Goal: Information Seeking & Learning: Learn about a topic

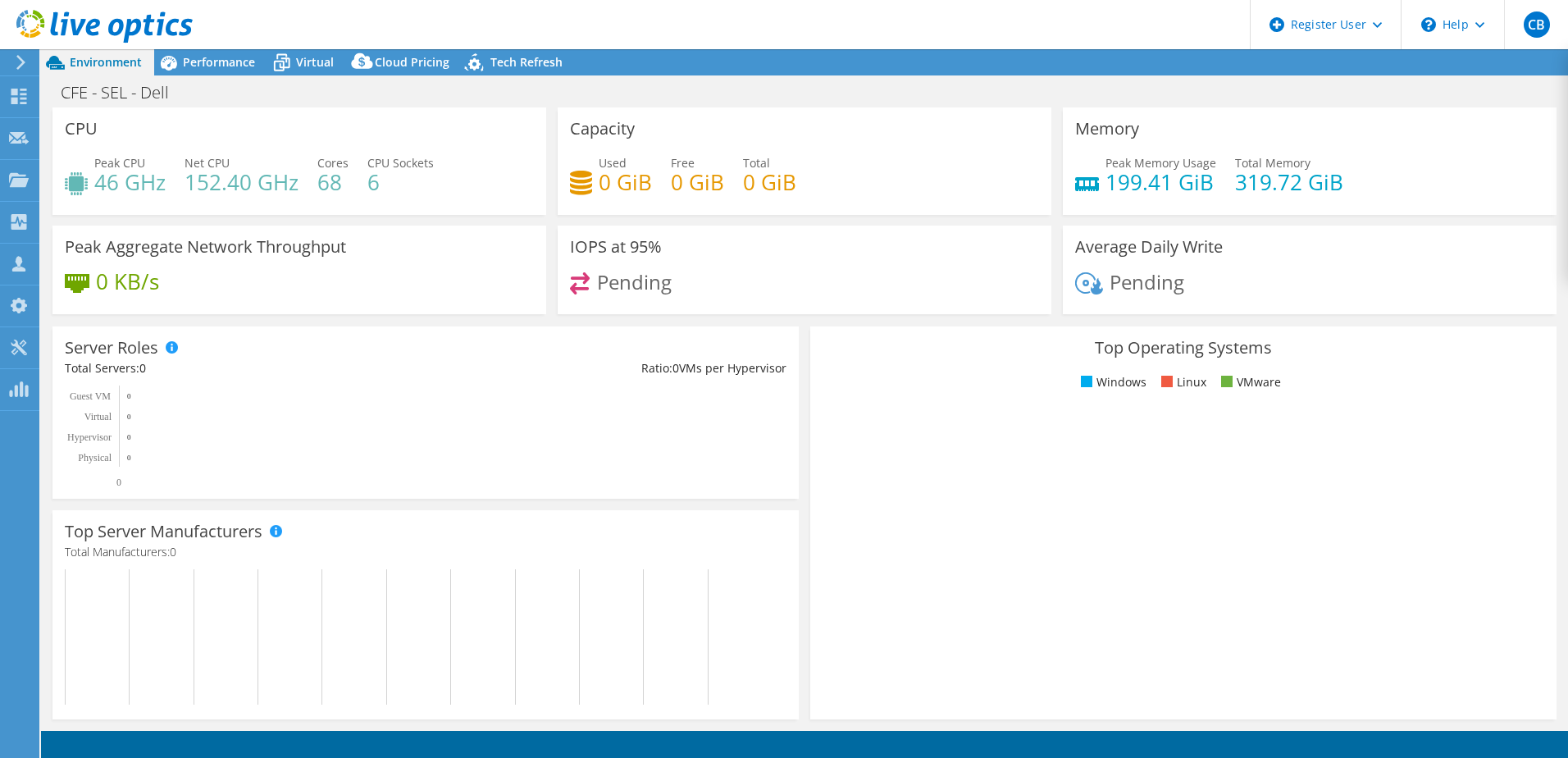
select select "USD"
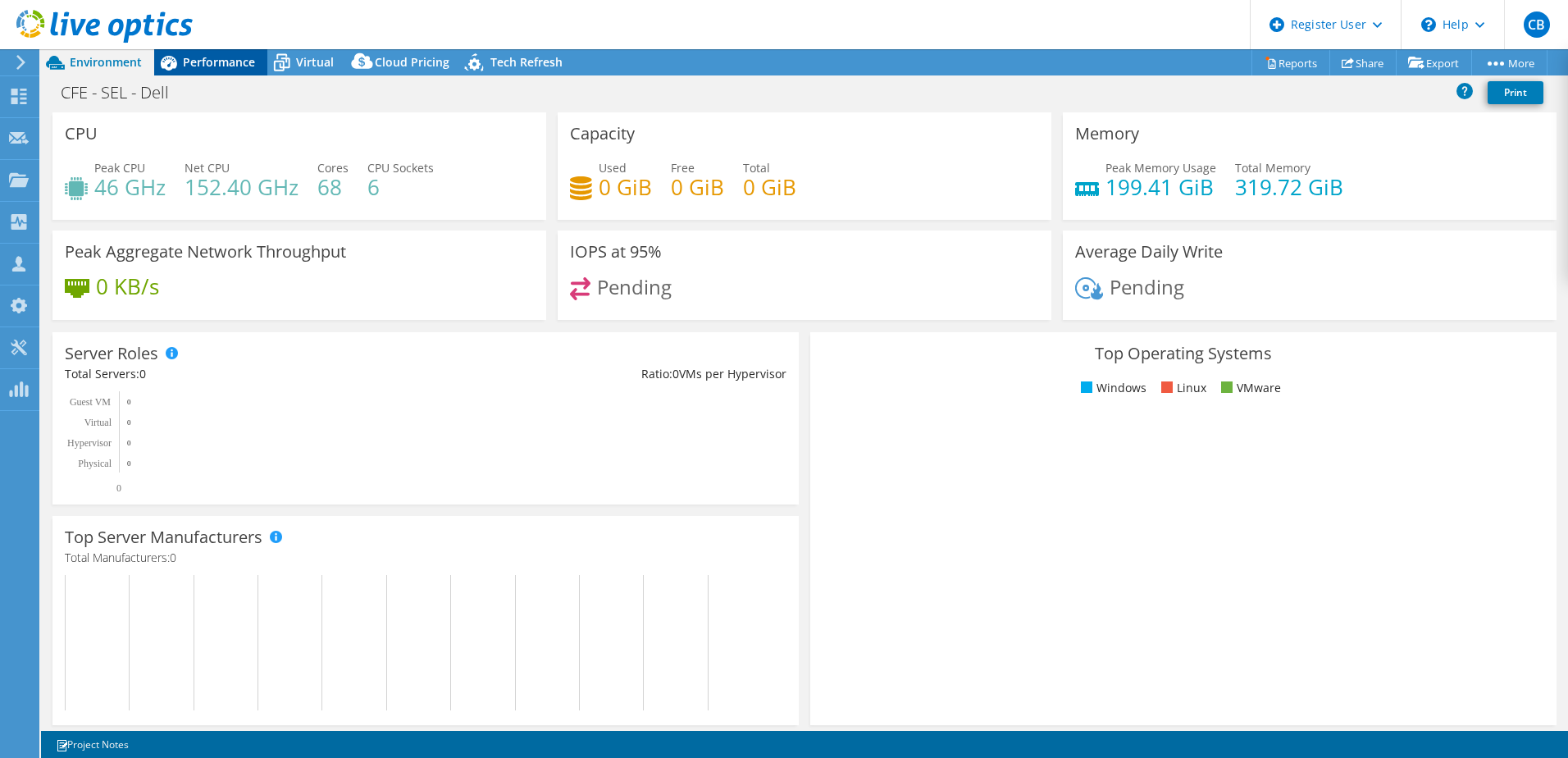
click at [225, 63] on span "Performance" at bounding box center [219, 61] width 72 height 16
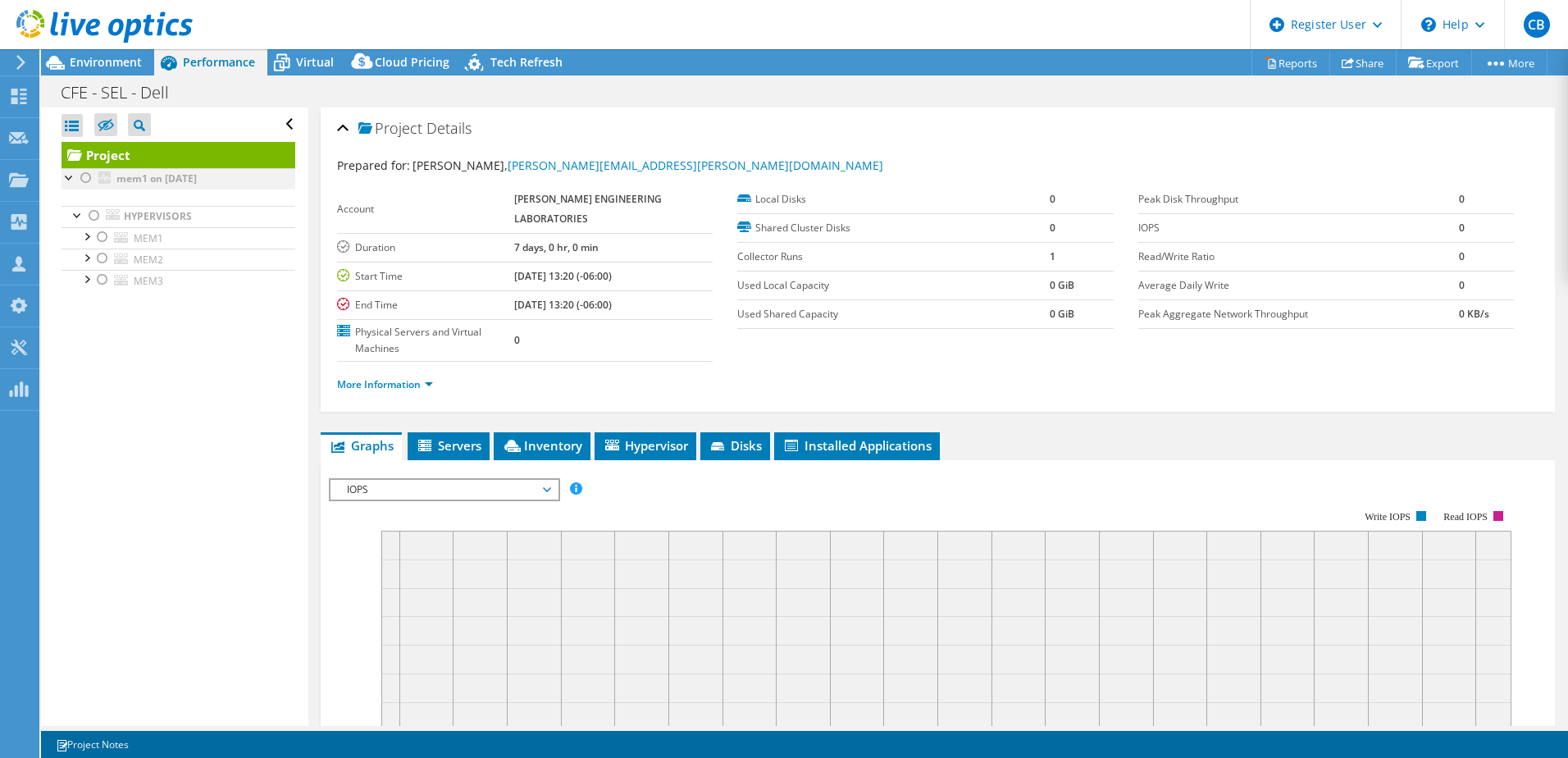
click at [84, 181] on div at bounding box center [86, 177] width 17 height 19
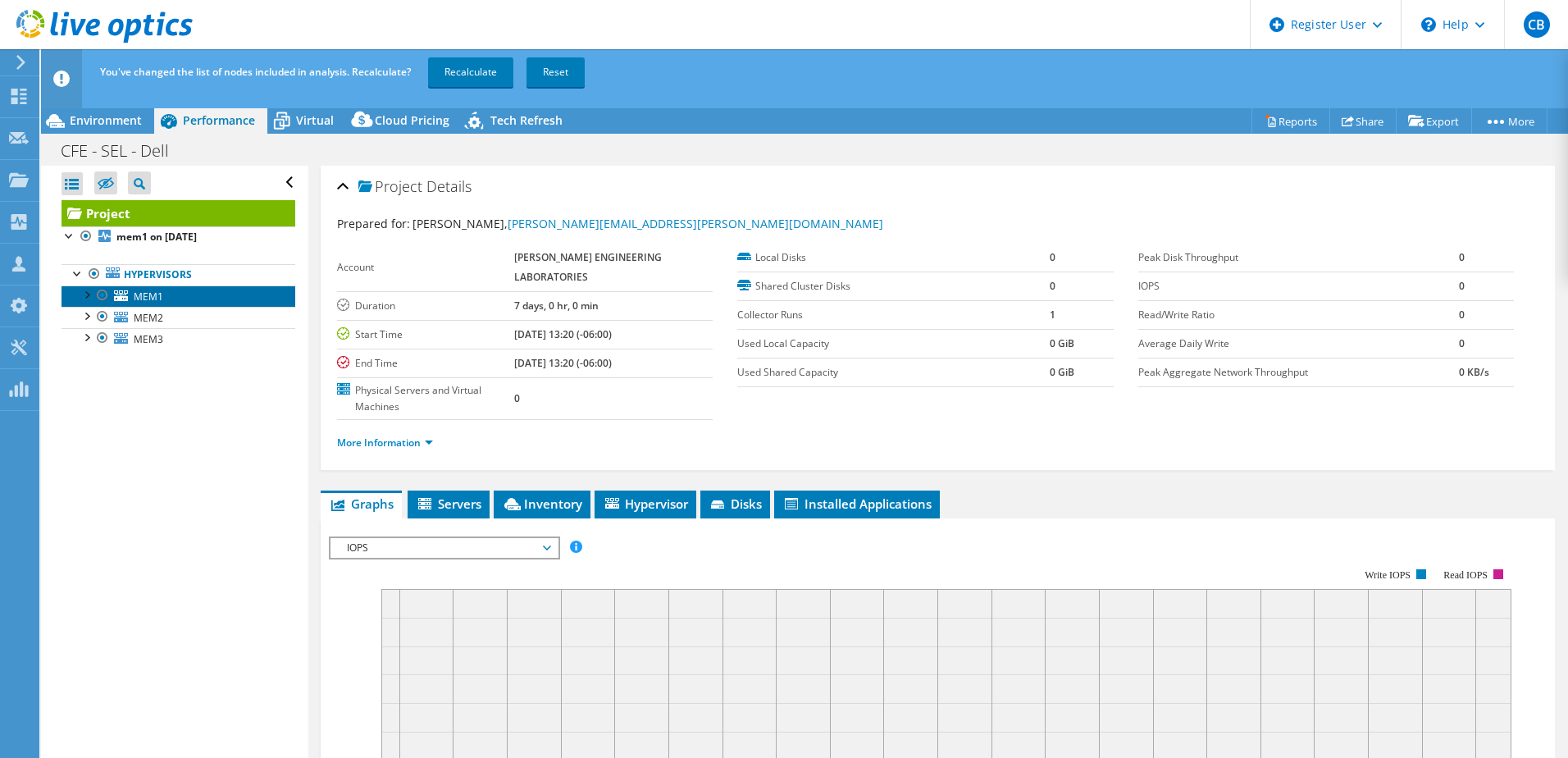
click at [152, 295] on span "MEM1" at bounding box center [148, 296] width 30 height 14
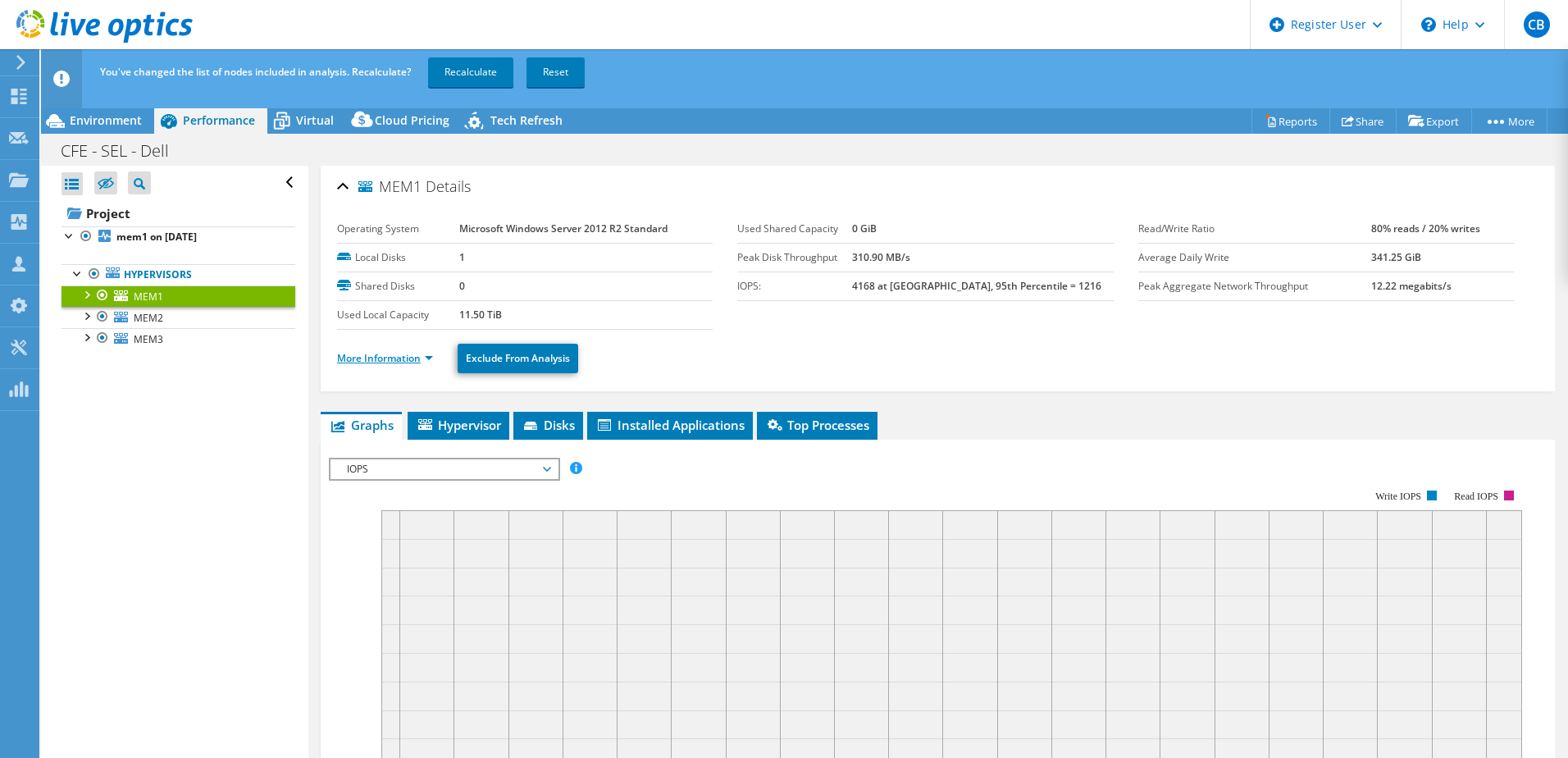
click at [417, 364] on link "More Information" at bounding box center [384, 357] width 96 height 14
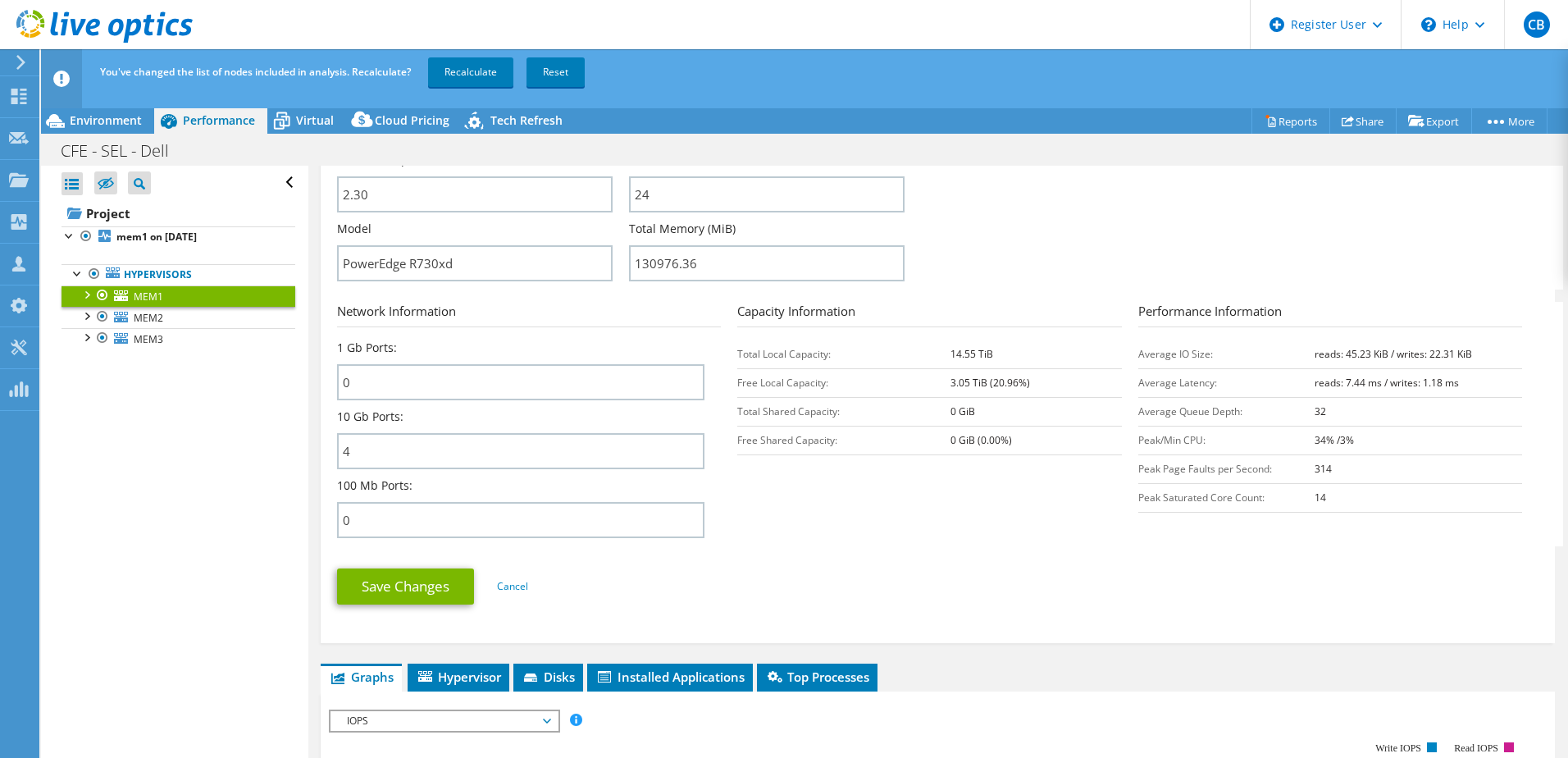
scroll to position [328, 0]
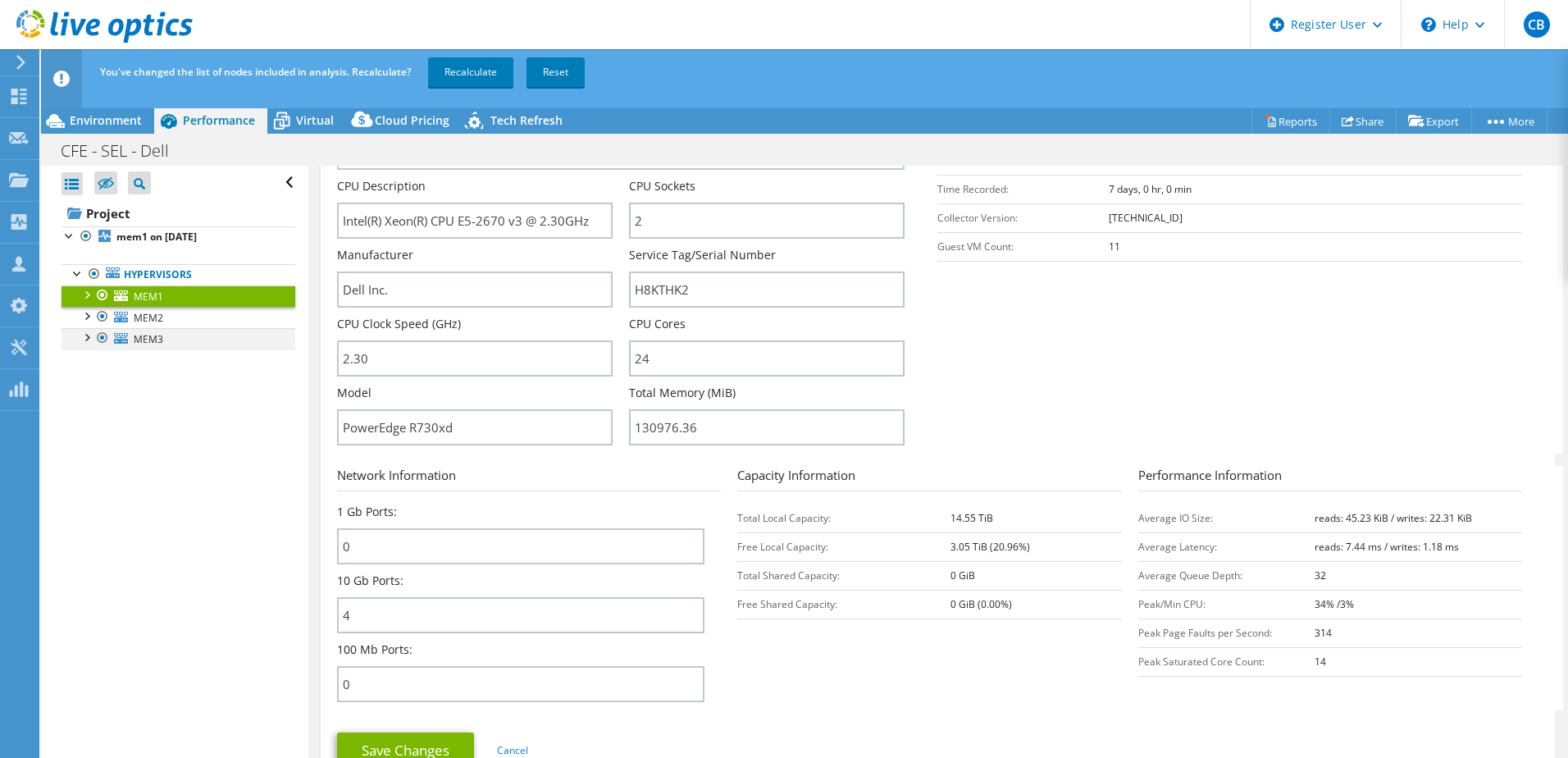
click at [87, 339] on div at bounding box center [86, 337] width 17 height 17
click at [143, 337] on span "MEM3" at bounding box center [148, 339] width 30 height 14
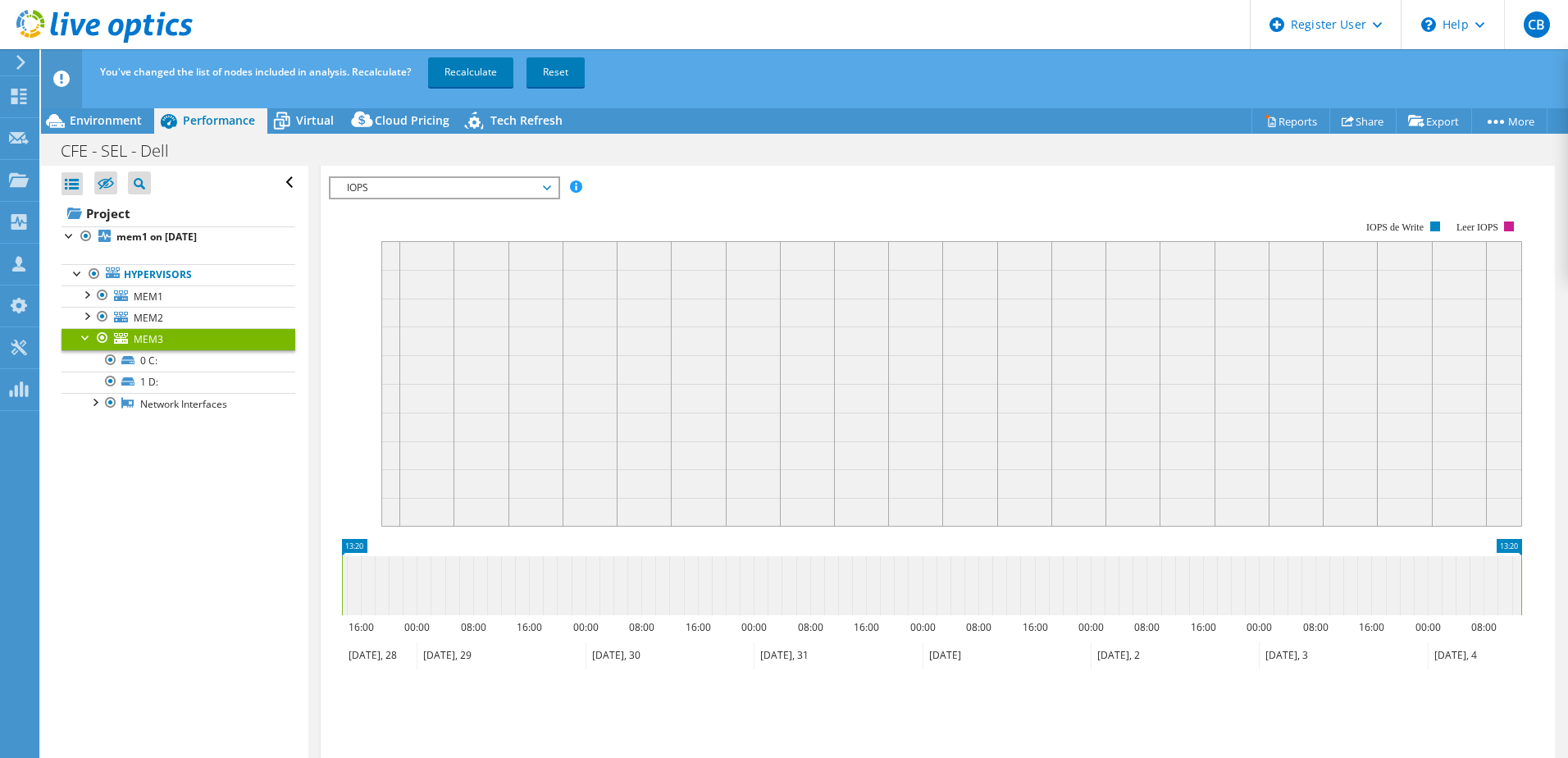
scroll to position [35, 0]
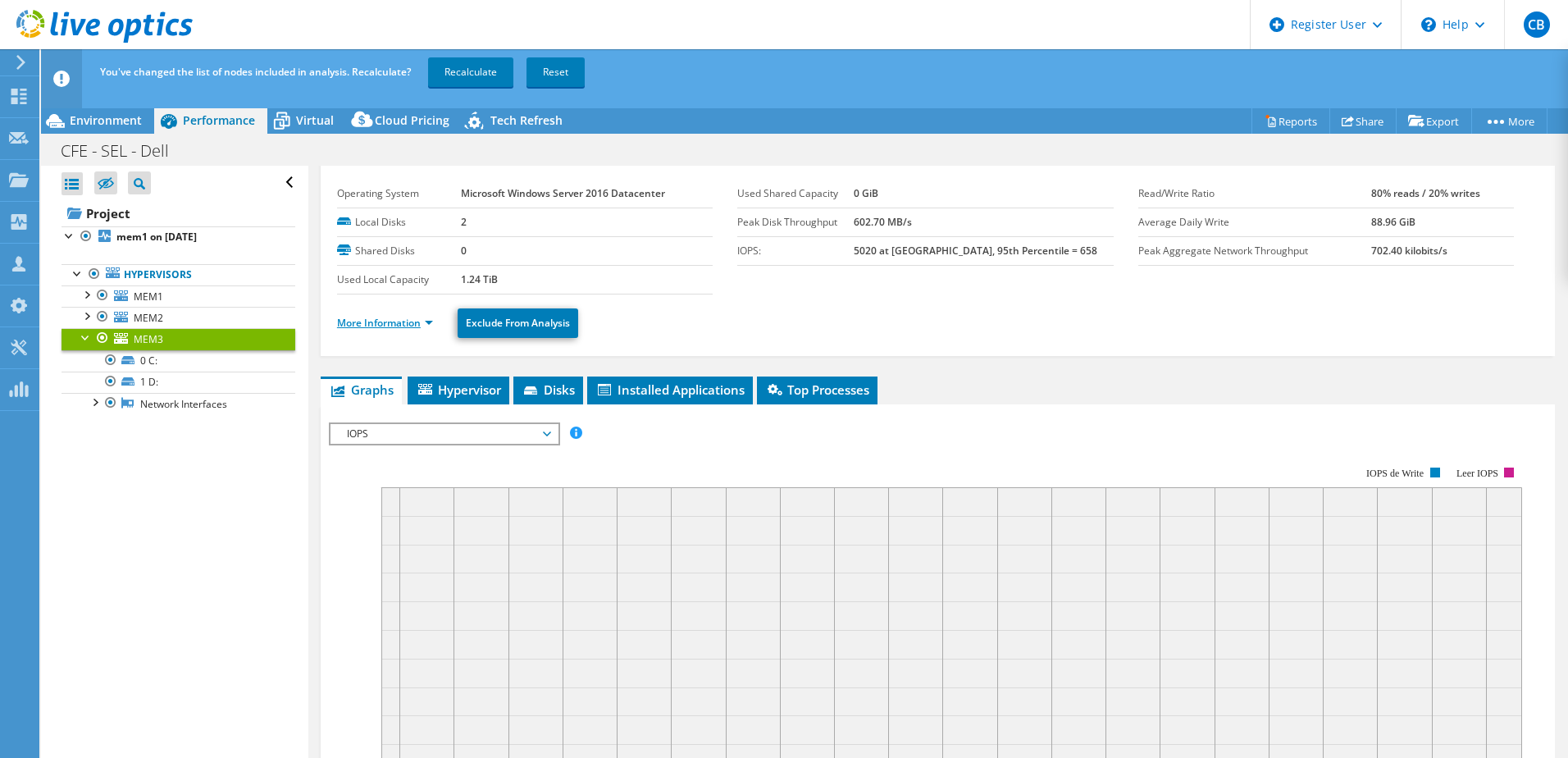
click at [403, 322] on link "More Information" at bounding box center [384, 322] width 96 height 14
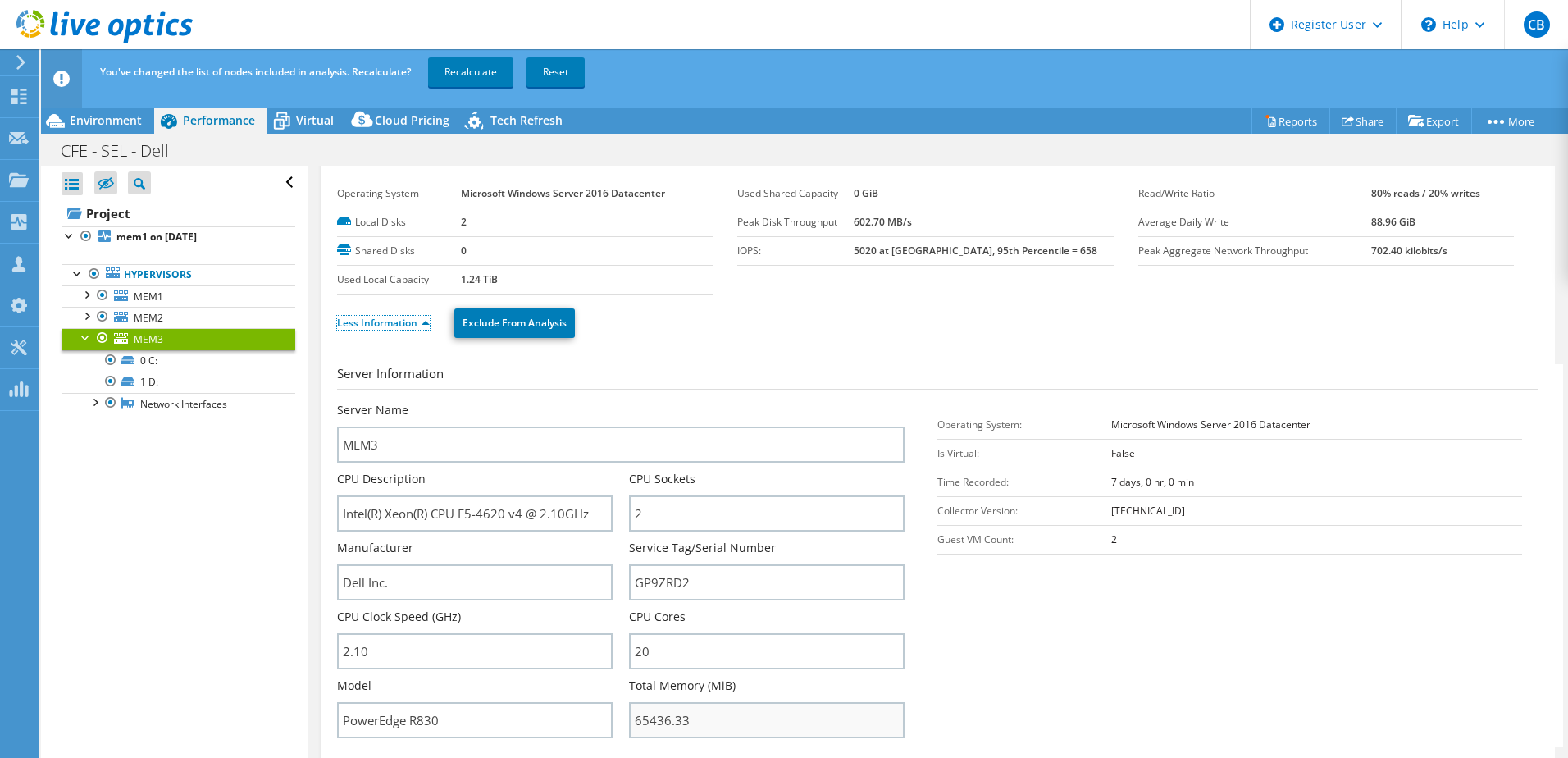
scroll to position [199, 0]
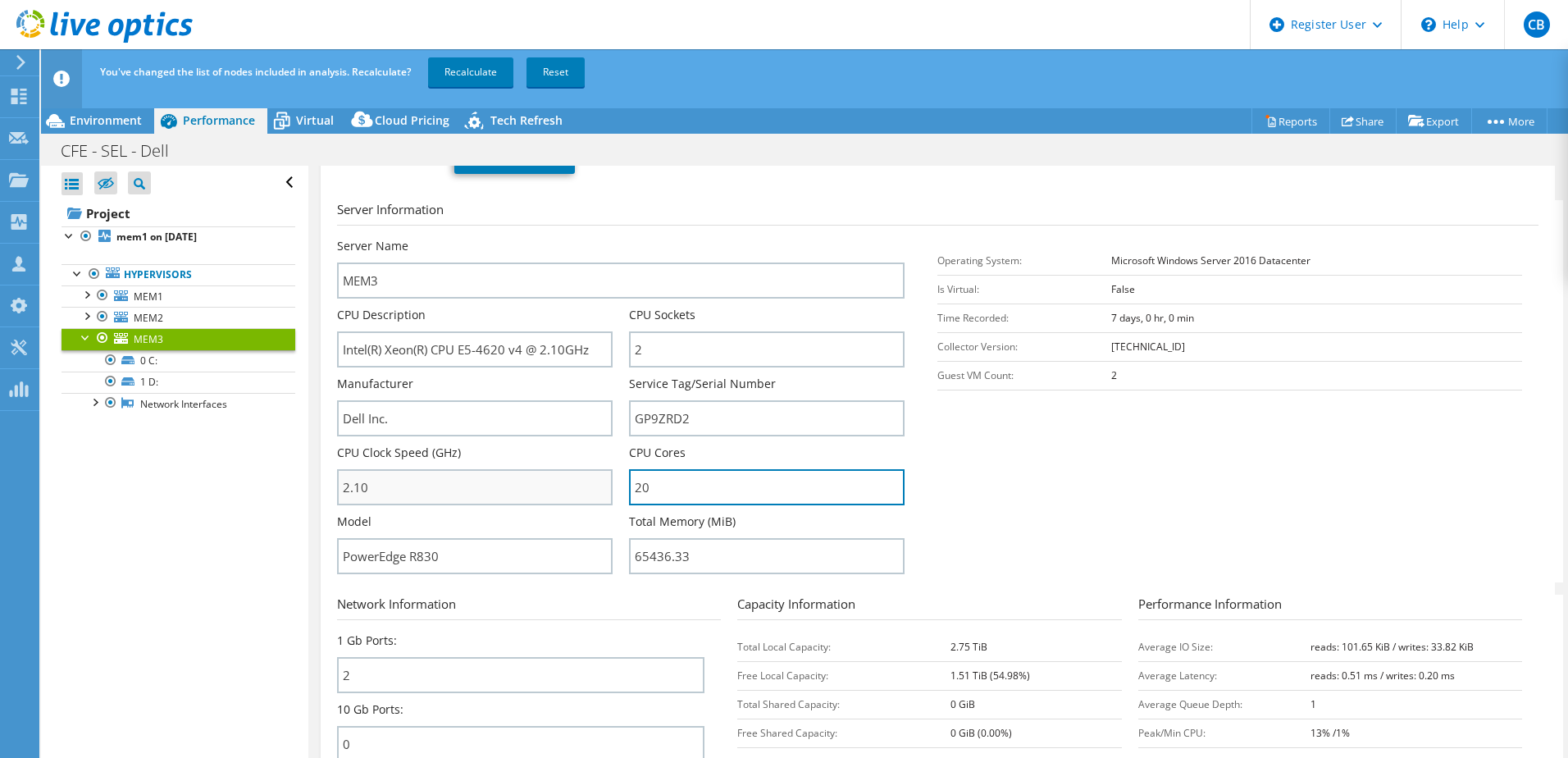
drag, startPoint x: 667, startPoint y: 488, endPoint x: 572, endPoint y: 495, distance: 95.3
click at [582, 238] on div "Server Name MEM3 CPU Description Intel(R) Xeon(R) CPU E5-4620 v4 @ 2.10GHz CPU …" at bounding box center [629, 238] width 585 height 0
click at [86, 316] on div at bounding box center [86, 315] width 17 height 17
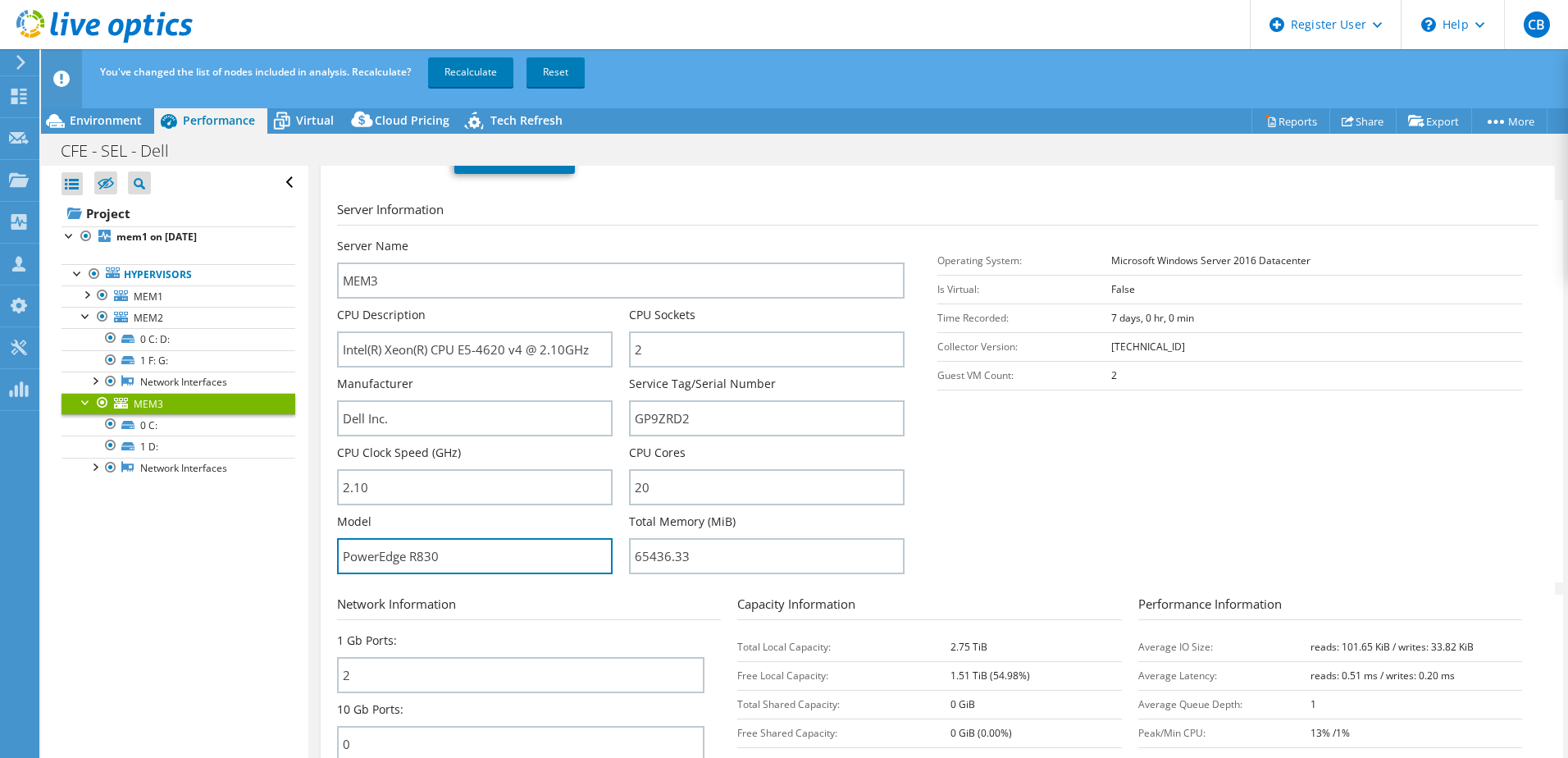
drag, startPoint x: 468, startPoint y: 556, endPoint x: 243, endPoint y: 560, distance: 225.0
click at [243, 560] on div "Open All Close All Hide Excluded Nodes Project Tree Filter" at bounding box center [804, 475] width 1527 height 618
click at [86, 296] on div at bounding box center [86, 294] width 17 height 17
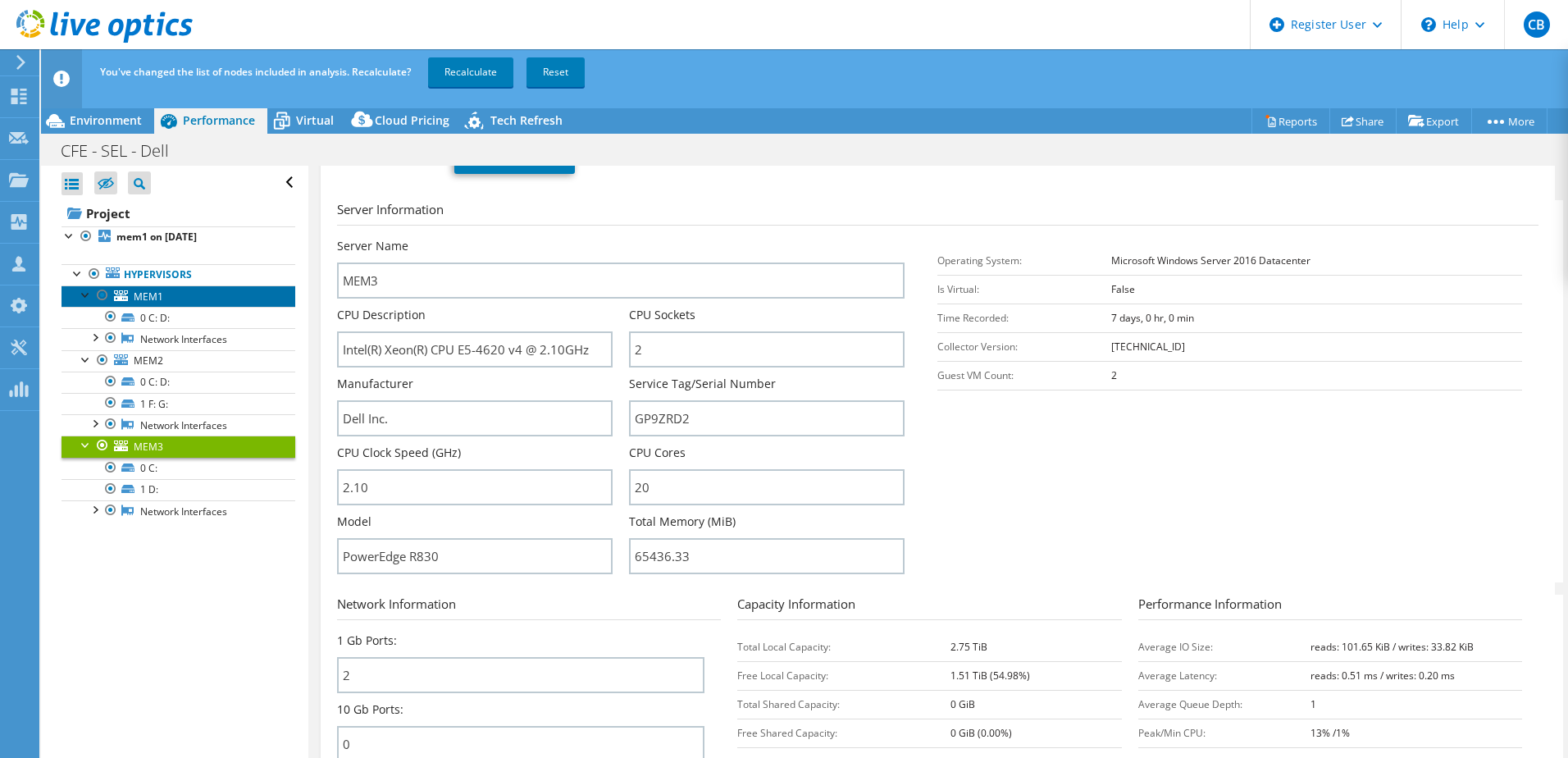
click at [149, 290] on span "MEM1" at bounding box center [148, 296] width 30 height 14
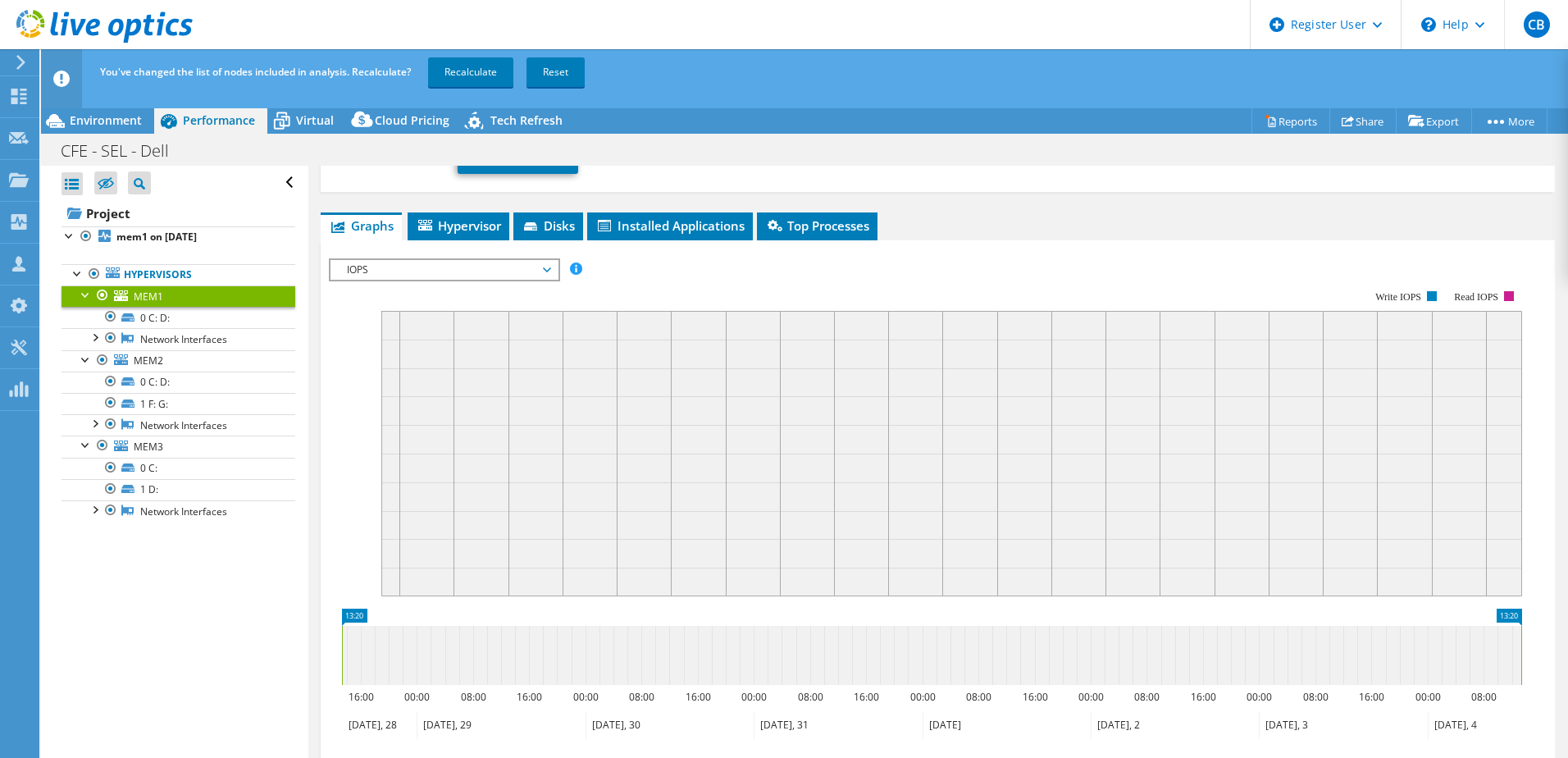
scroll to position [0, 0]
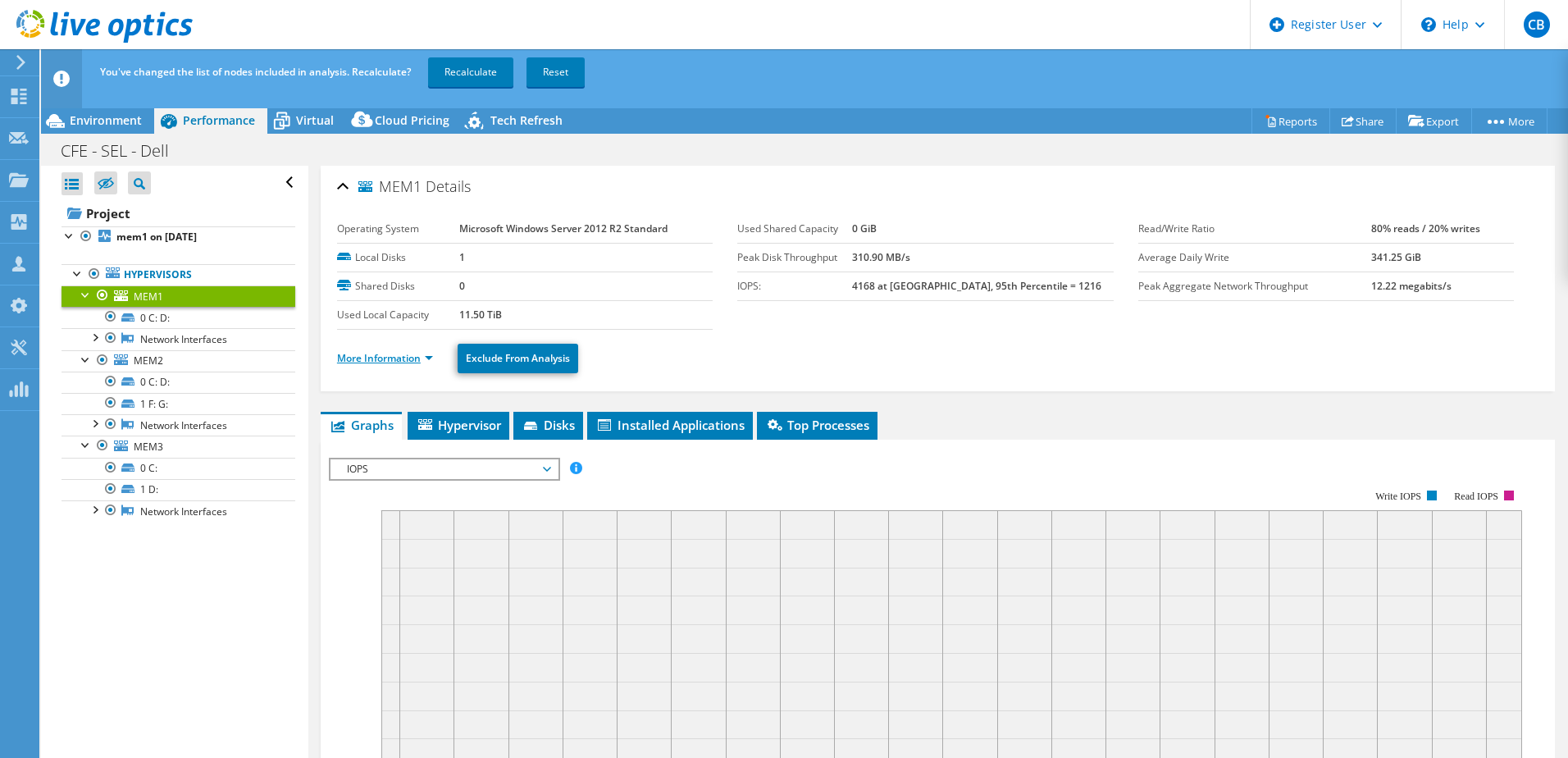
click at [412, 351] on link "More Information" at bounding box center [384, 357] width 96 height 14
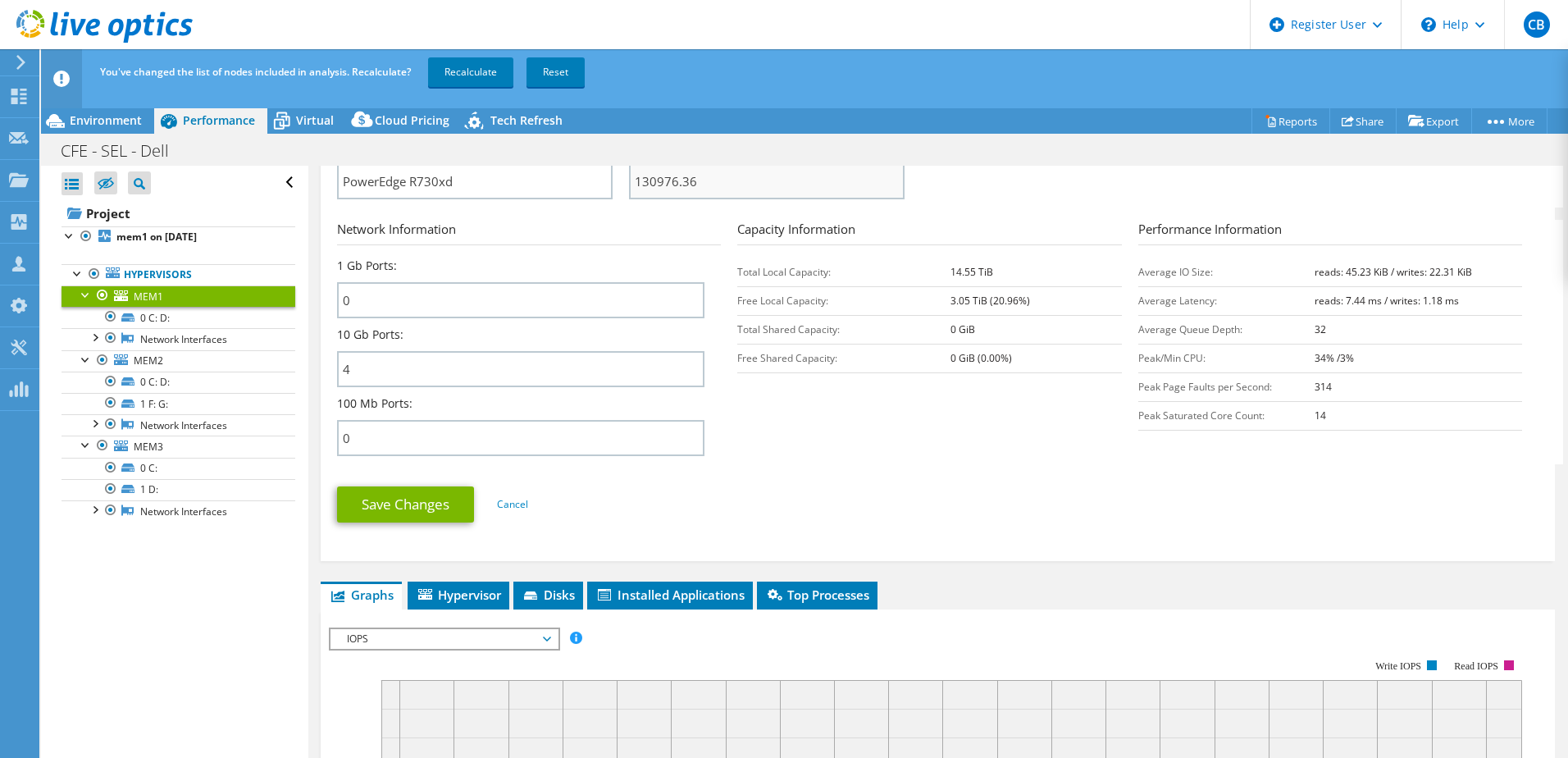
scroll to position [328, 0]
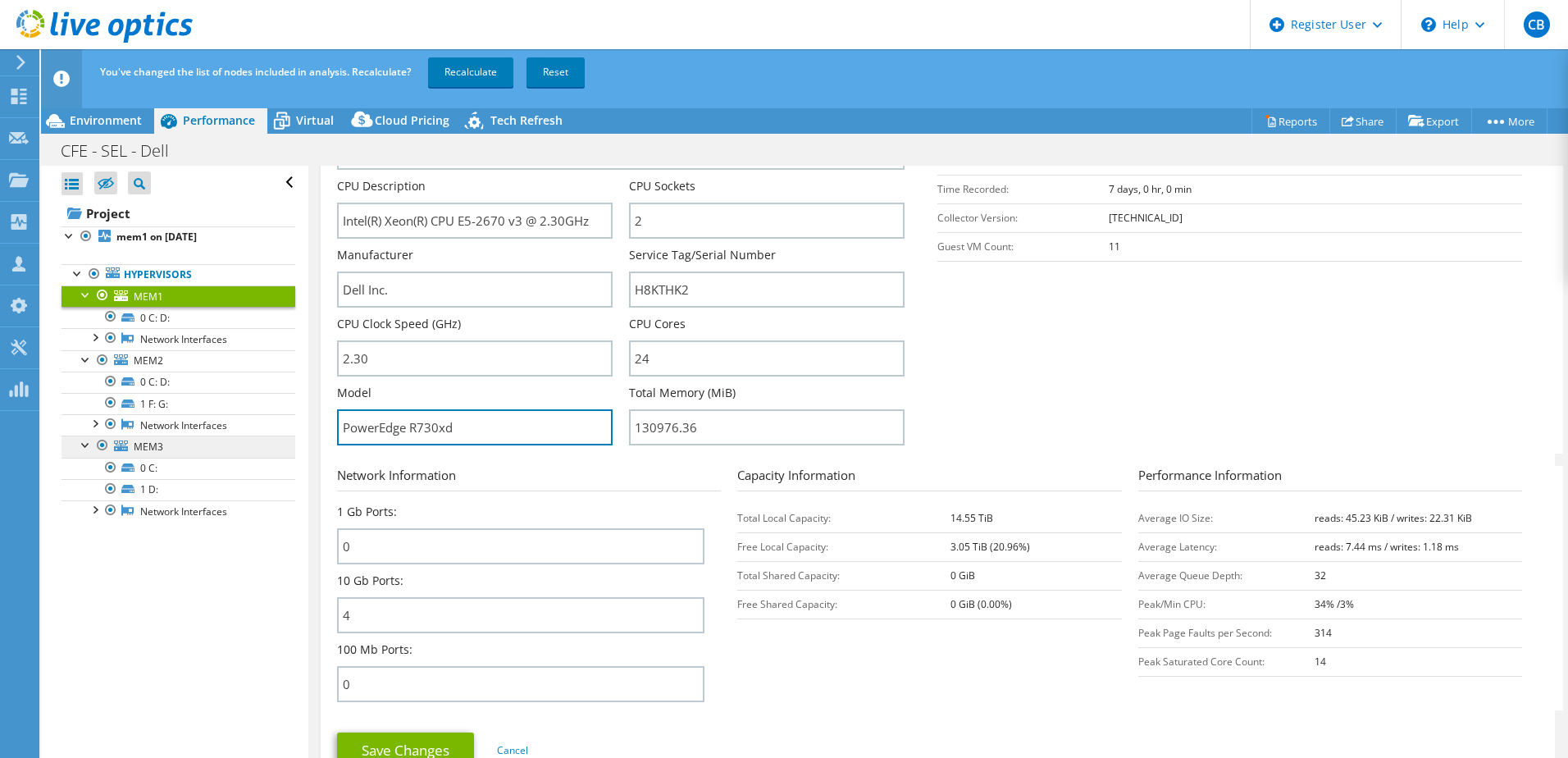
drag, startPoint x: 473, startPoint y: 430, endPoint x: 279, endPoint y: 443, distance: 194.4
click at [279, 443] on div "Open All Close All Hide Excluded Nodes Project Tree Filter" at bounding box center [804, 475] width 1527 height 618
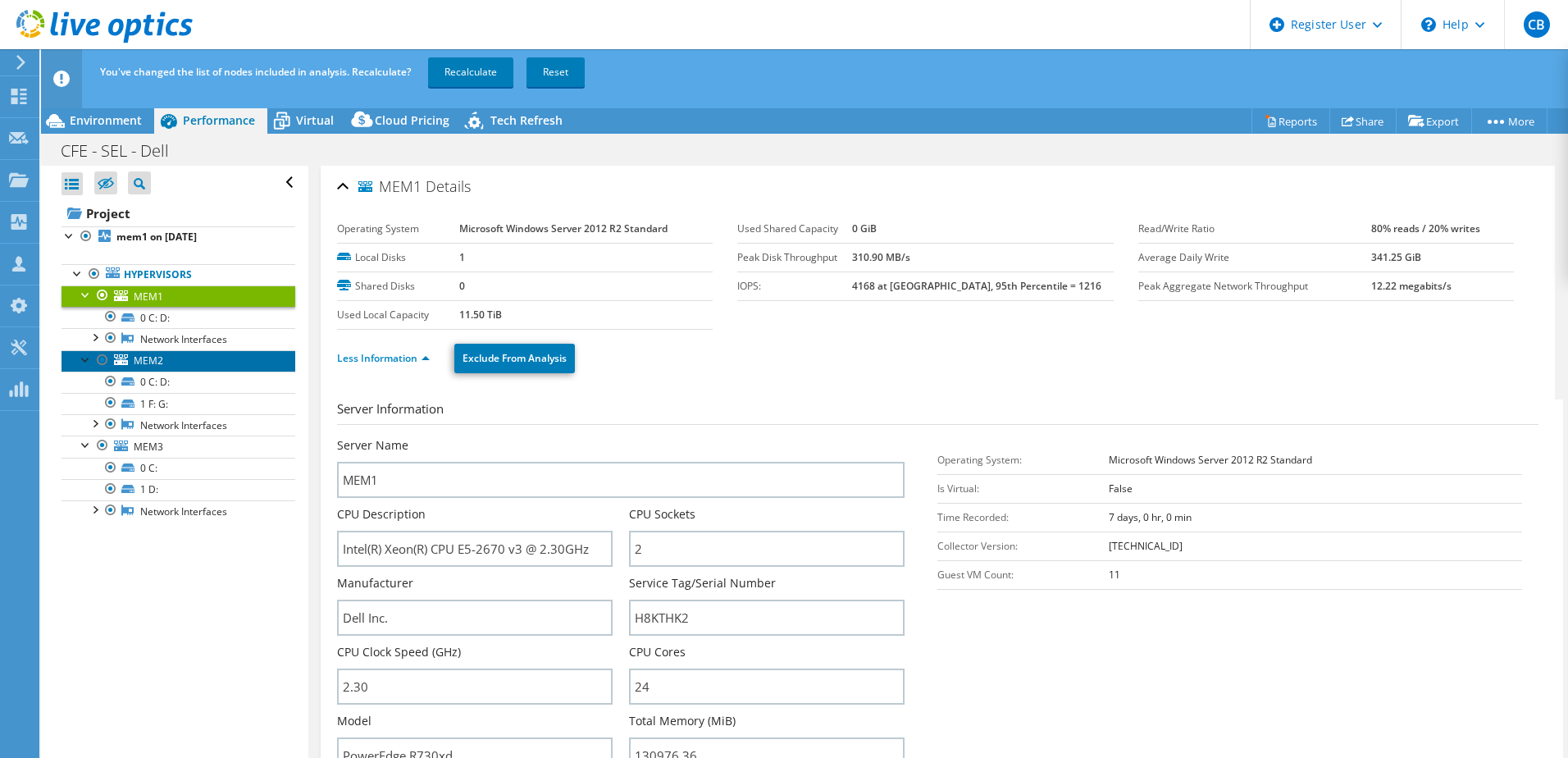
click at [151, 353] on span "MEM2" at bounding box center [148, 360] width 30 height 14
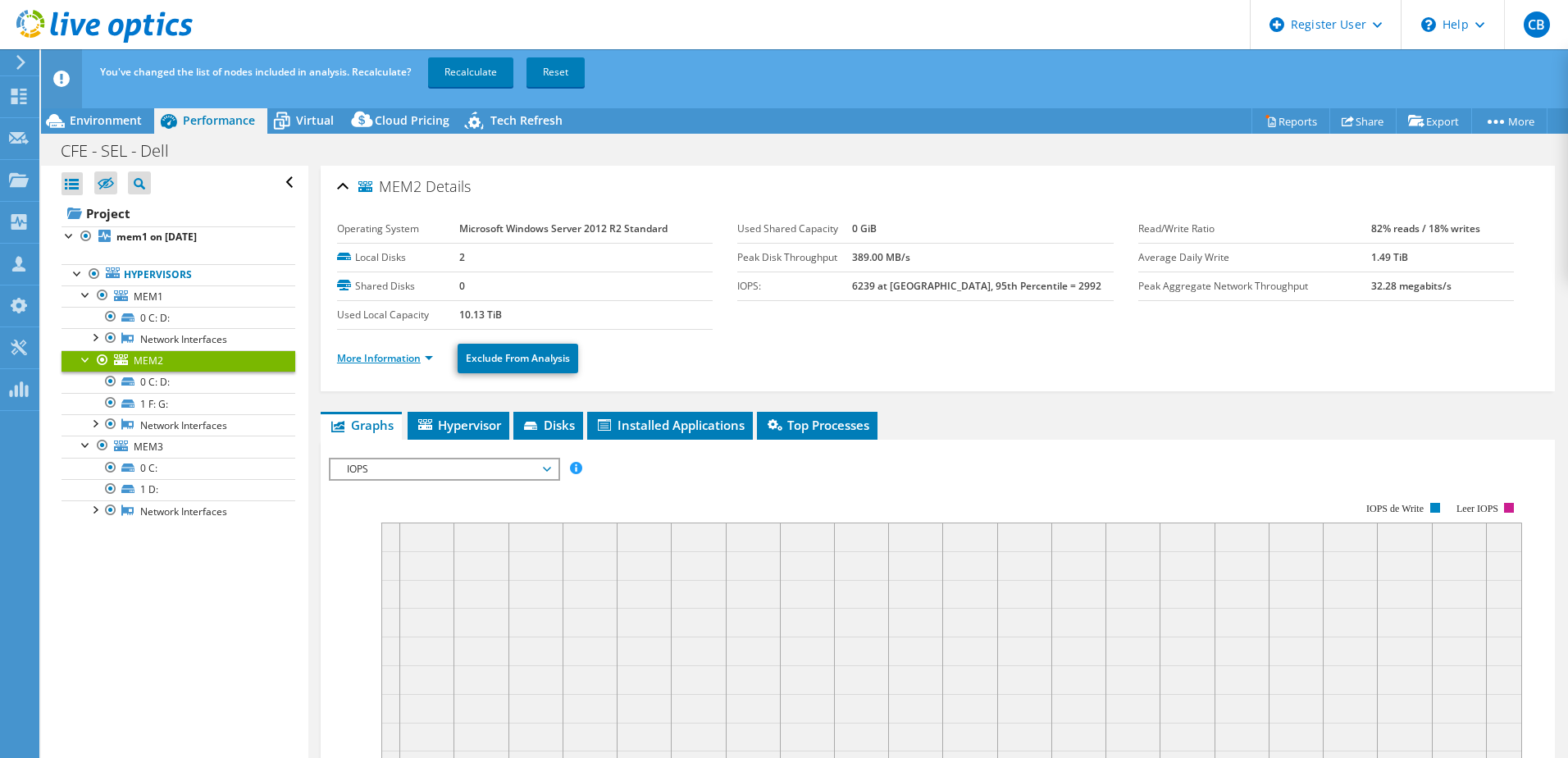
click at [398, 356] on link "More Information" at bounding box center [384, 357] width 96 height 14
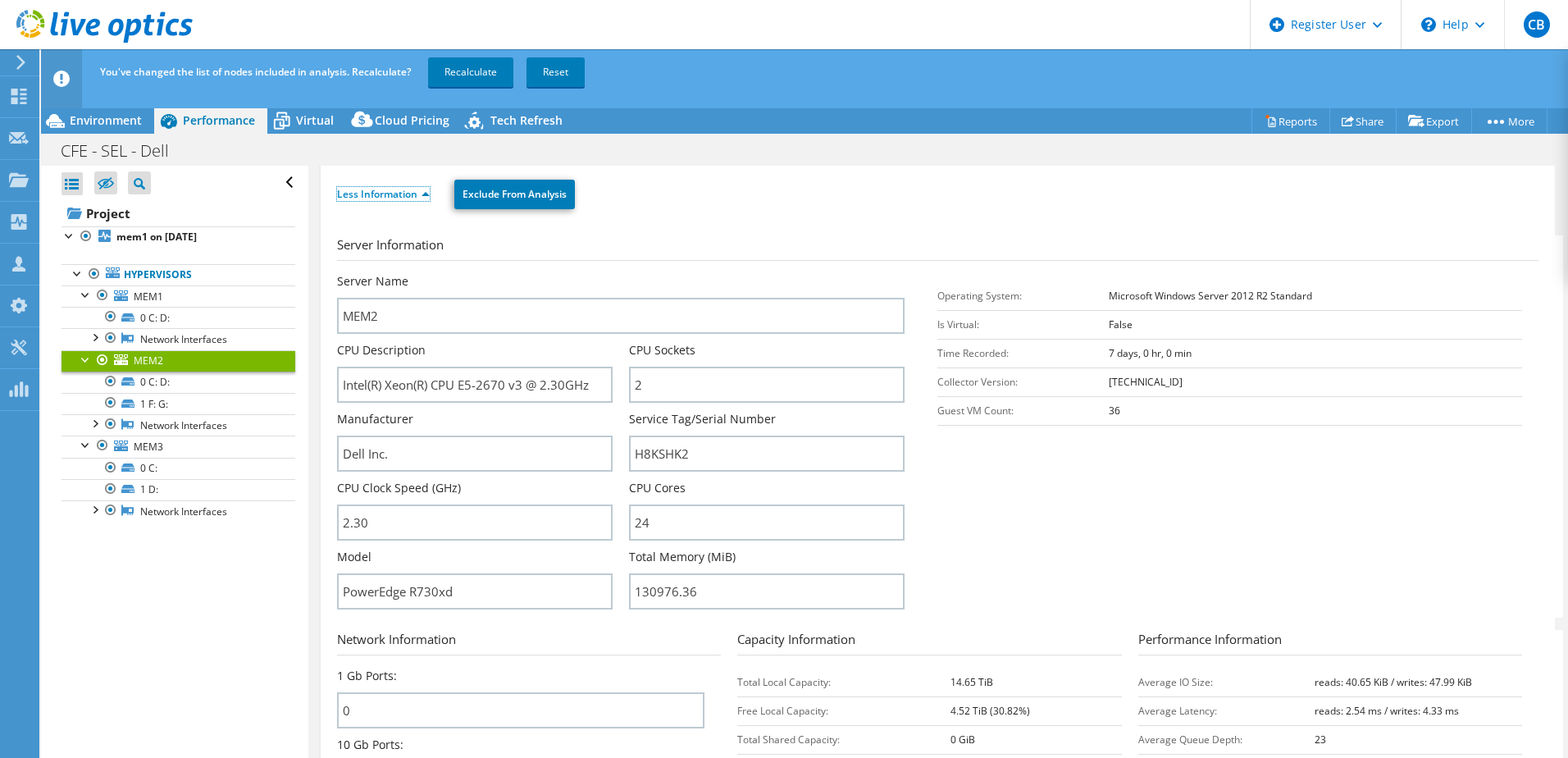
scroll to position [328, 0]
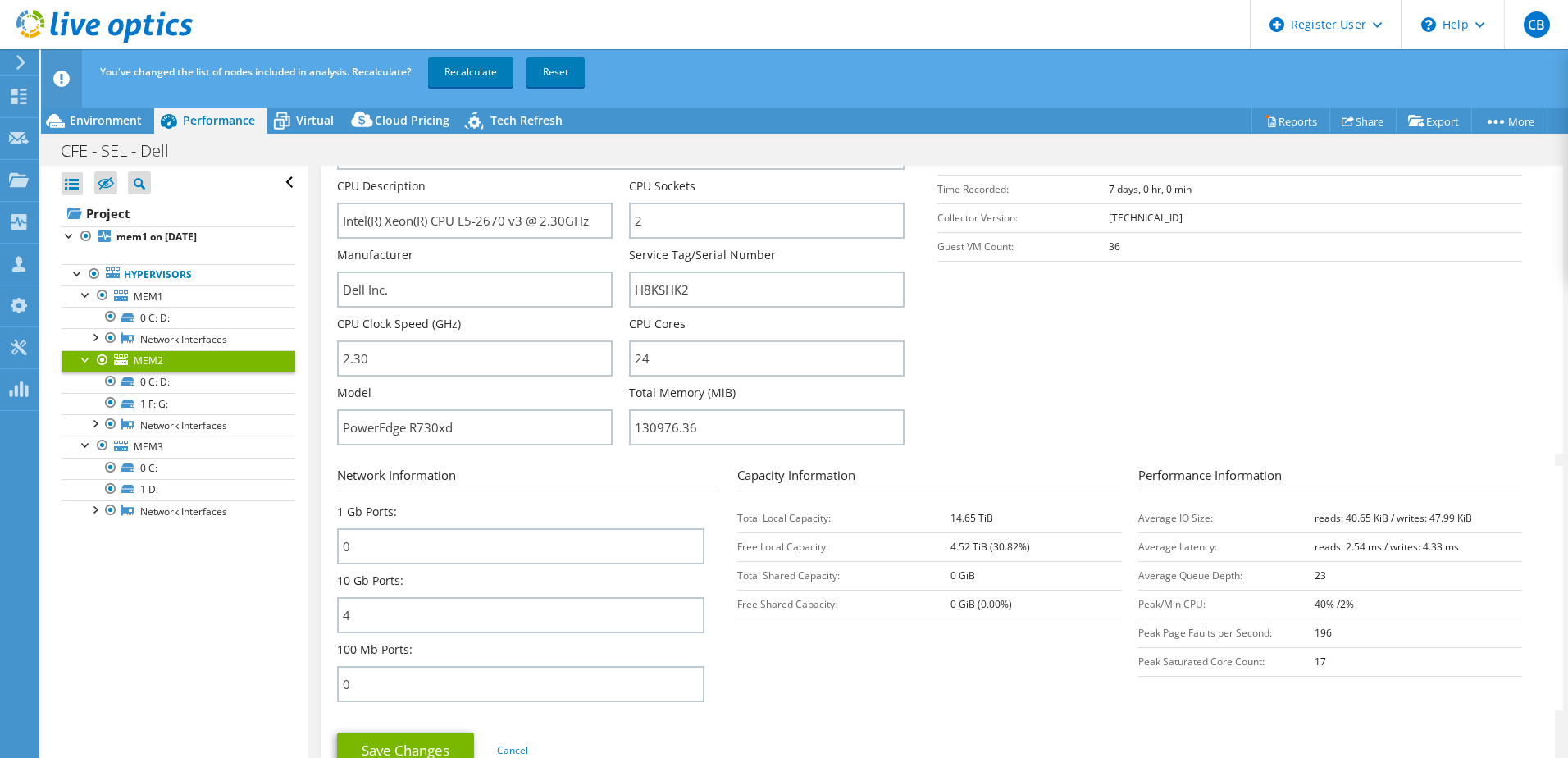
drag, startPoint x: 1343, startPoint y: 603, endPoint x: 1292, endPoint y: 607, distance: 51.2
click at [1292, 607] on tr "Peak/Min CPU: 40% /2%" at bounding box center [1330, 603] width 384 height 29
click at [143, 443] on span "MEM3" at bounding box center [148, 446] width 30 height 14
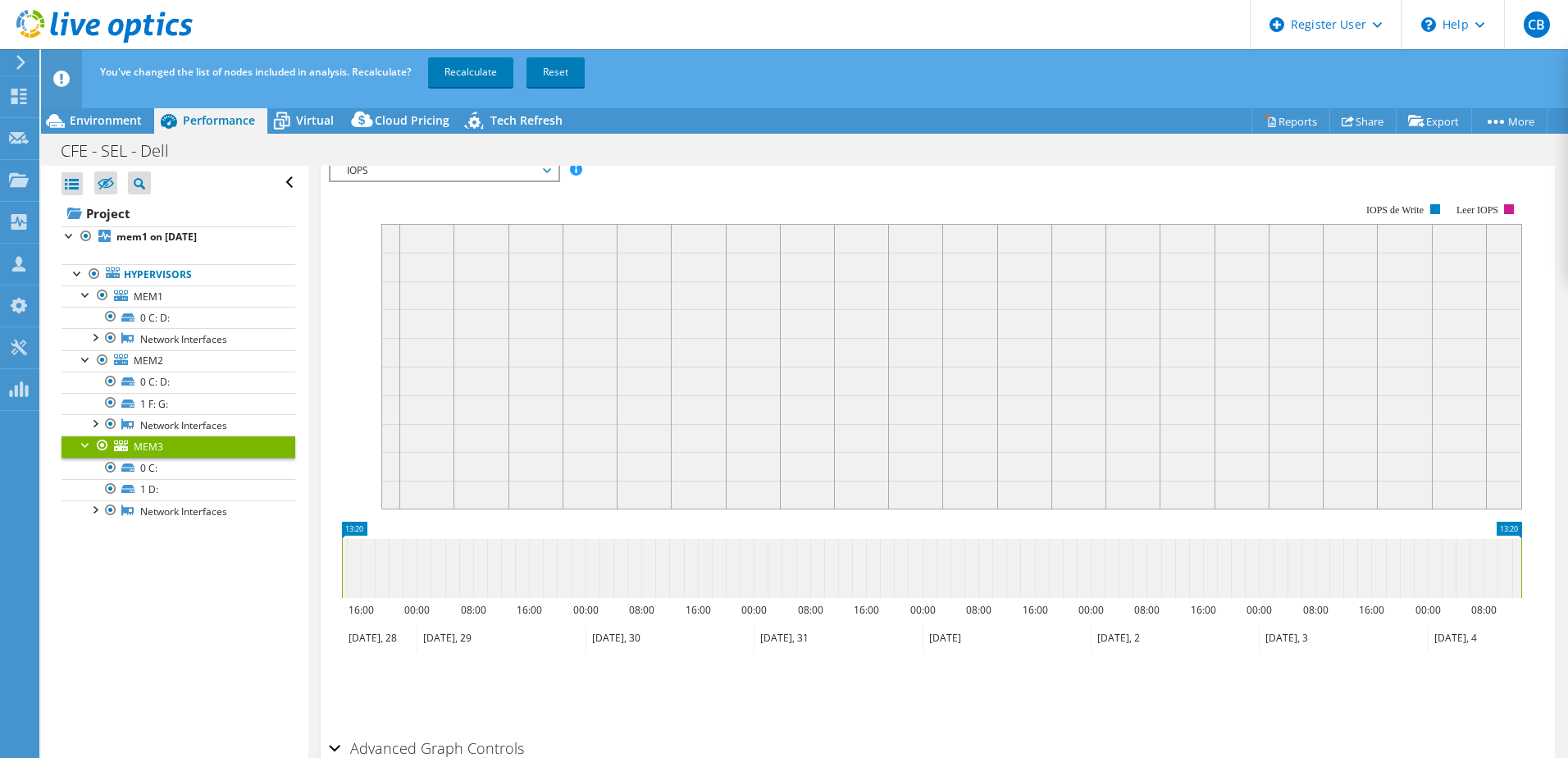
scroll to position [0, 0]
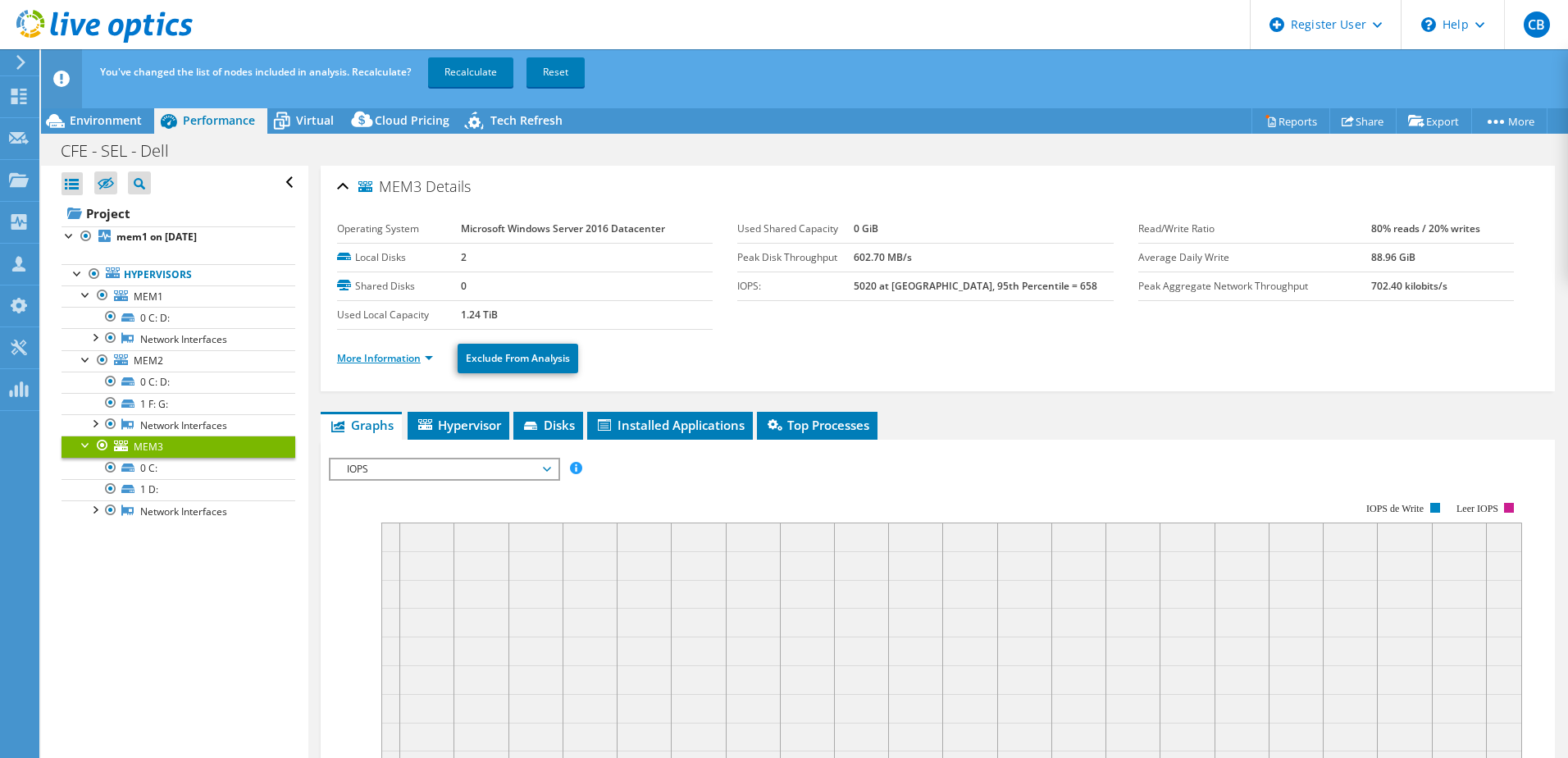
click at [420, 358] on link "More Information" at bounding box center [384, 357] width 96 height 14
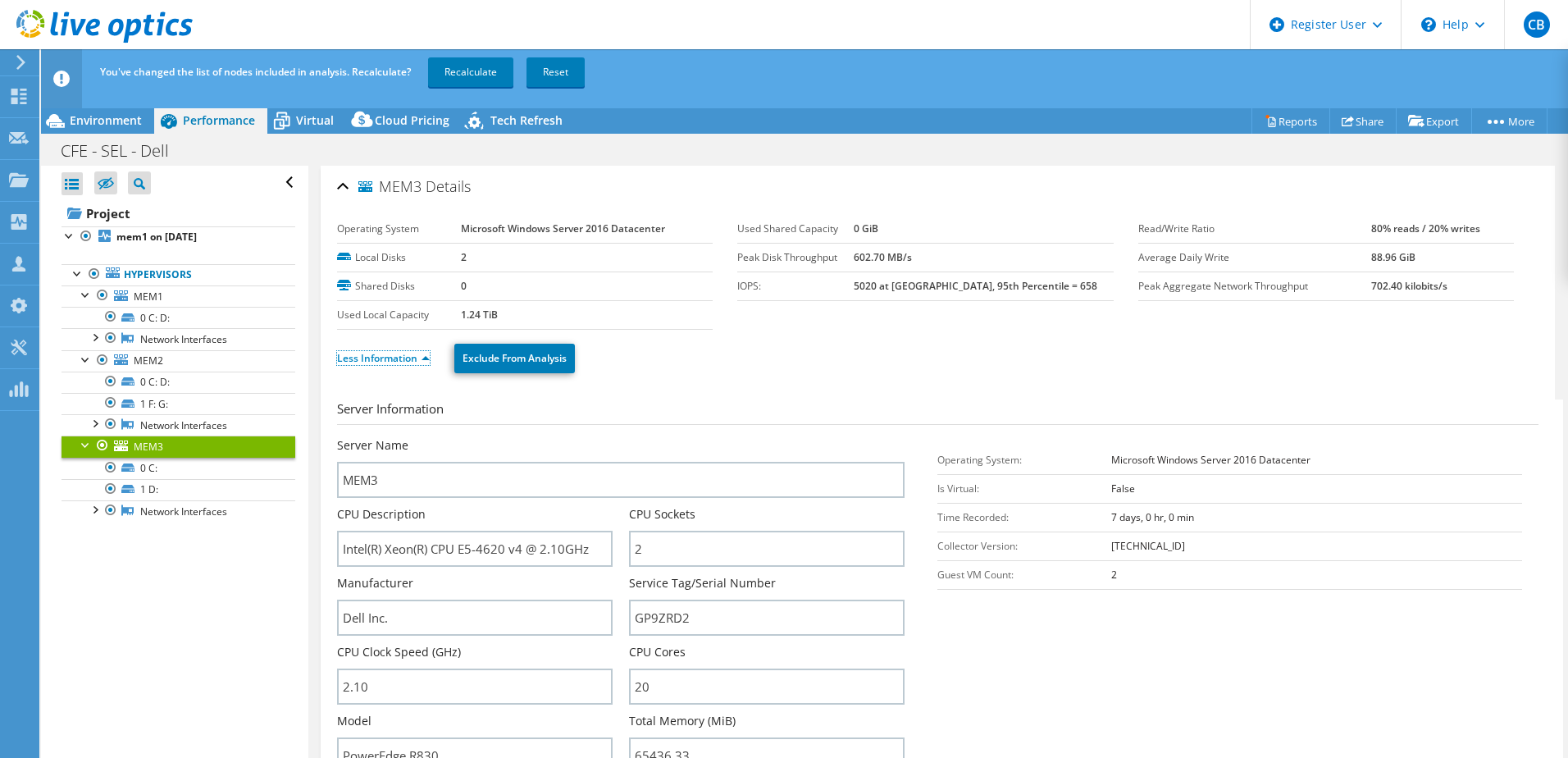
scroll to position [82, 0]
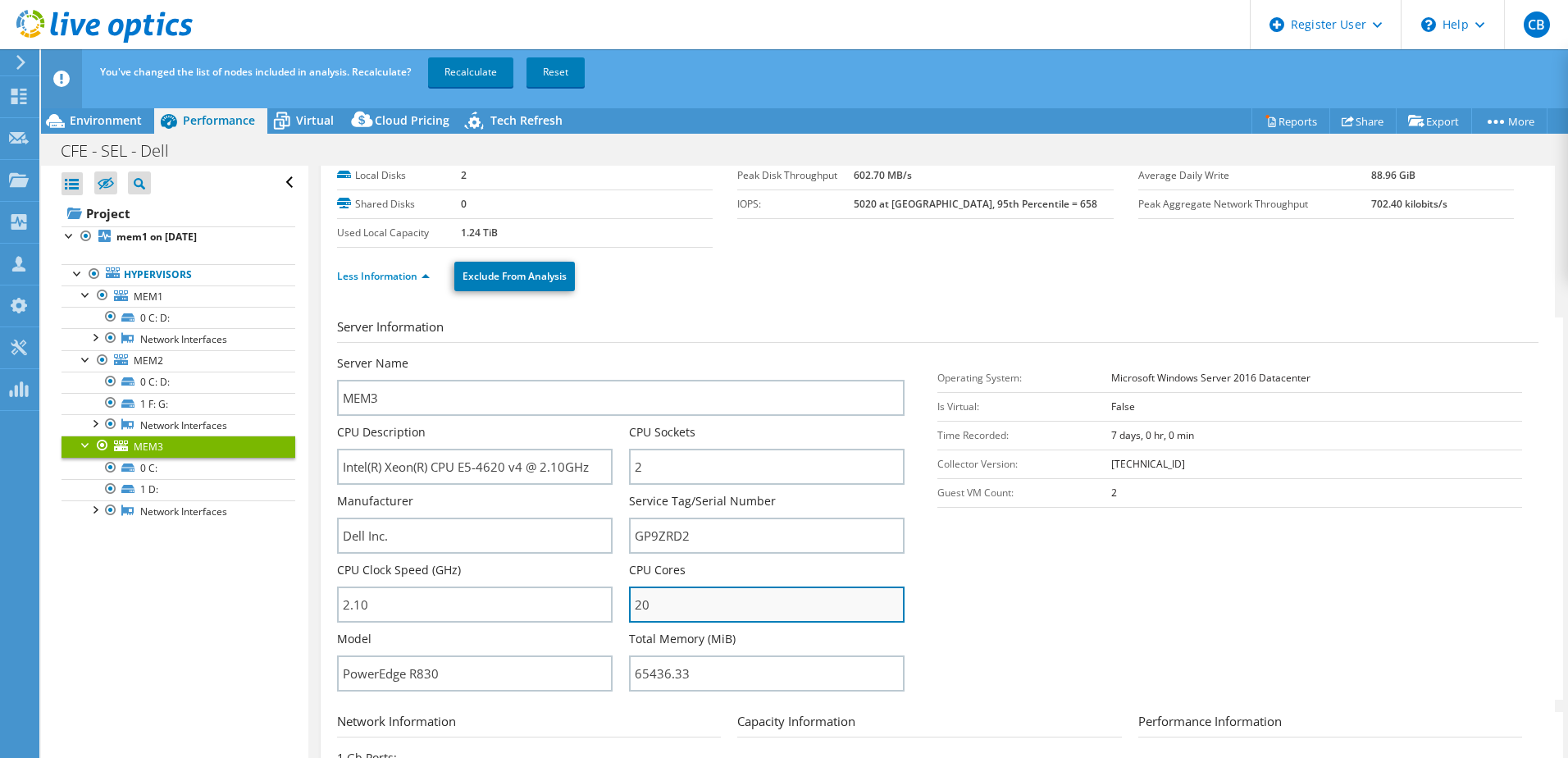
click at [707, 603] on input "20" at bounding box center [766, 604] width 276 height 36
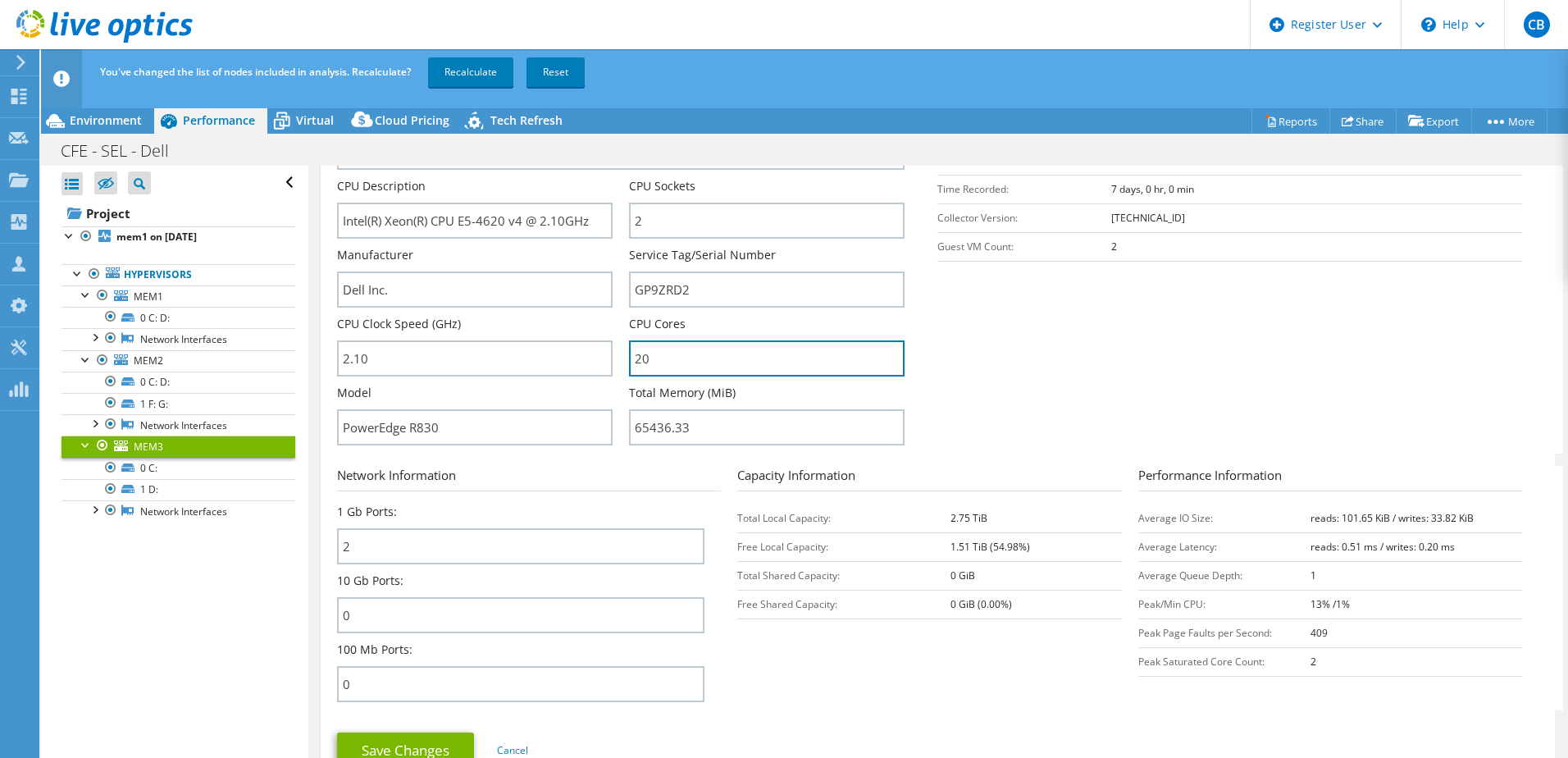
scroll to position [492, 0]
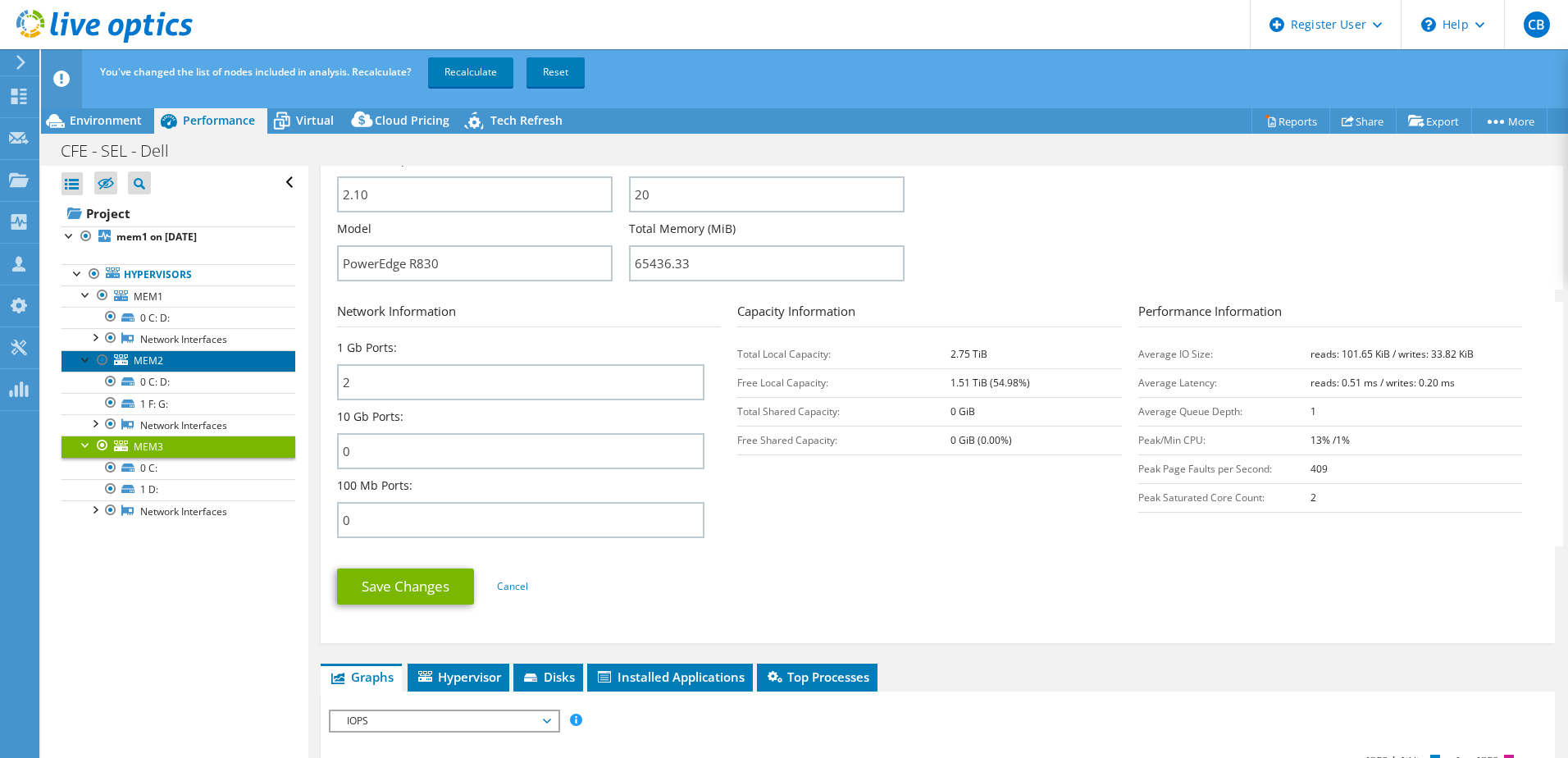
click at [159, 363] on span "MEM2" at bounding box center [148, 360] width 30 height 14
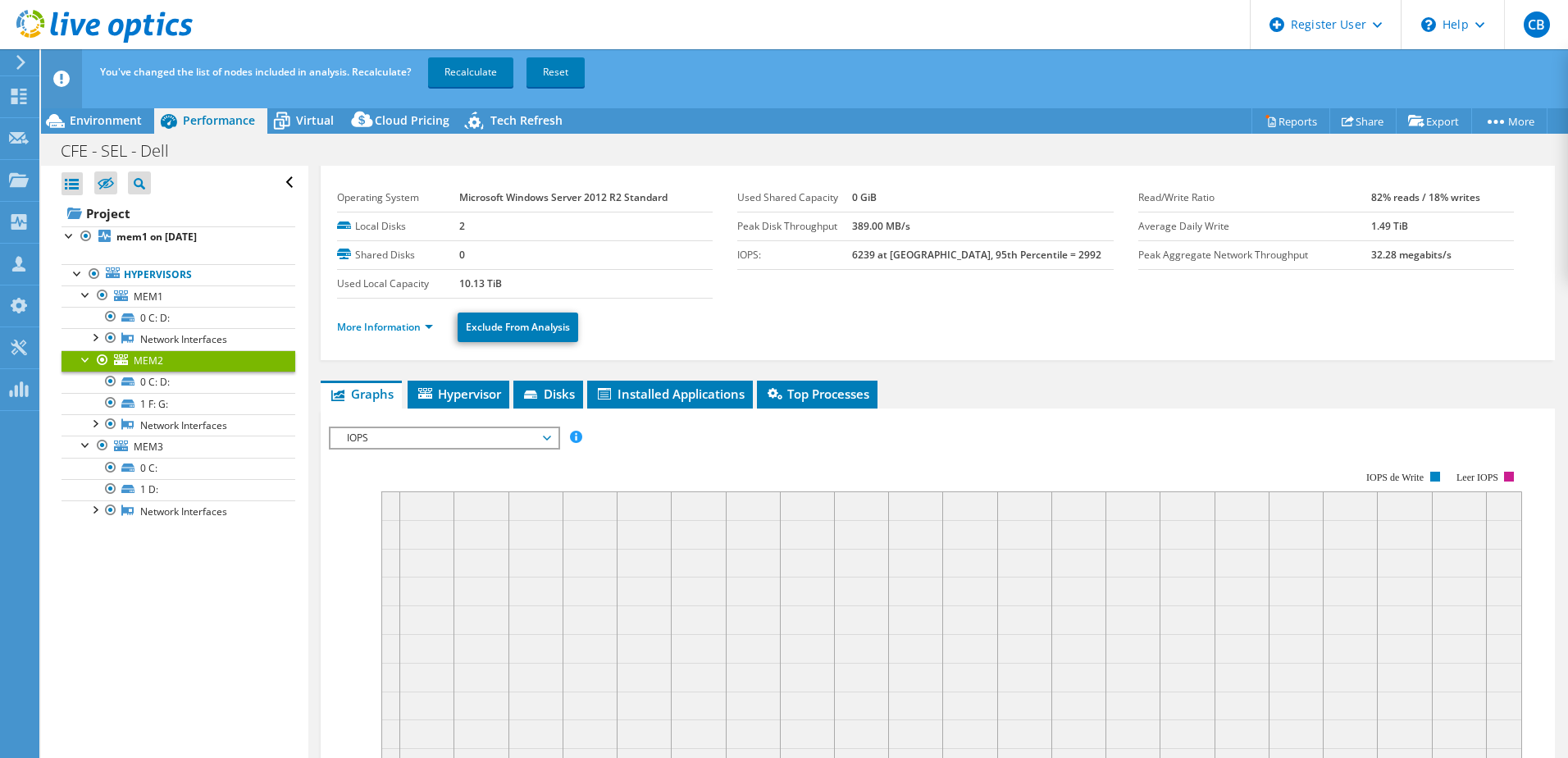
scroll to position [0, 0]
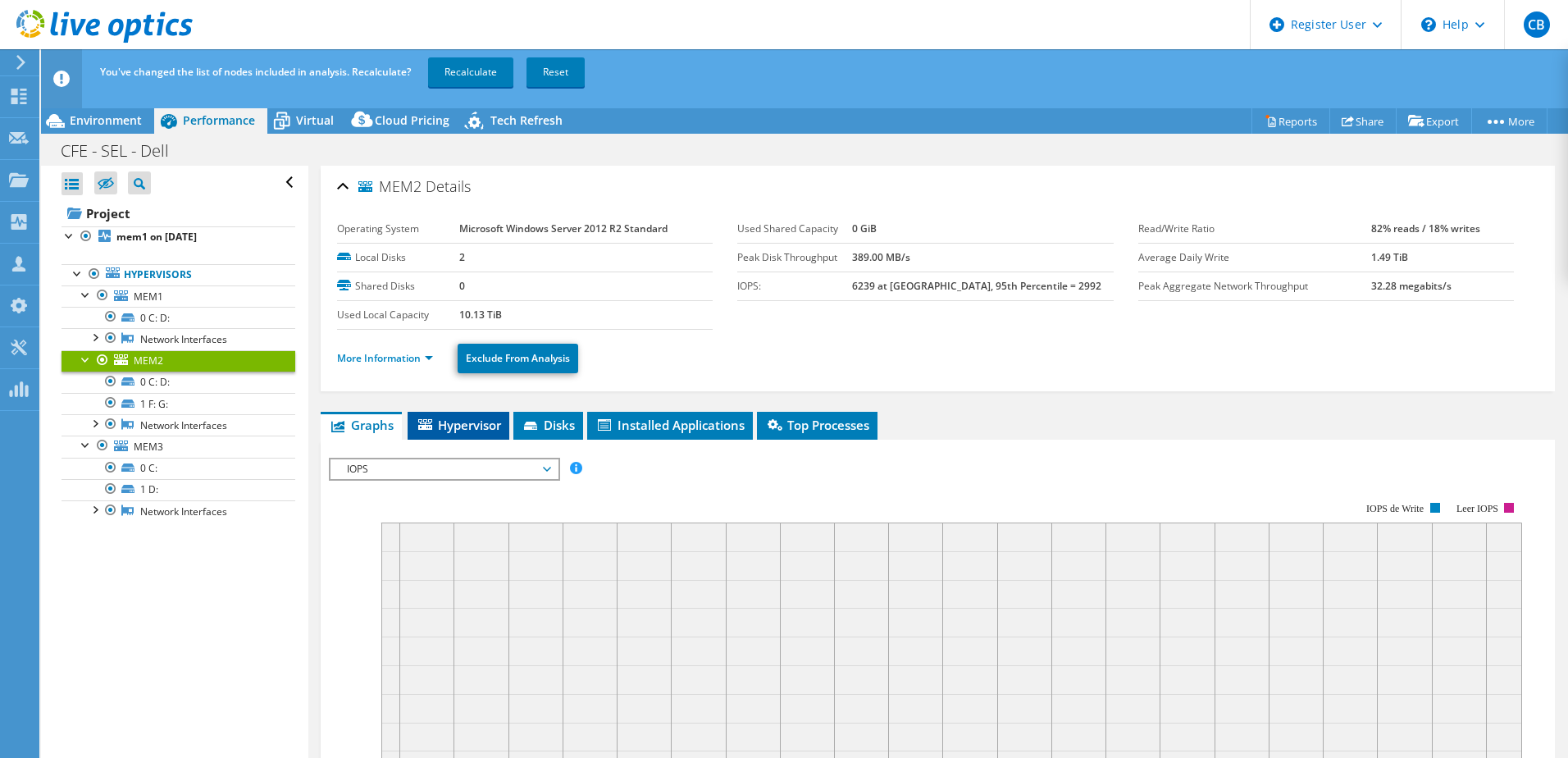
click at [466, 421] on span "Hypervisor" at bounding box center [458, 425] width 85 height 17
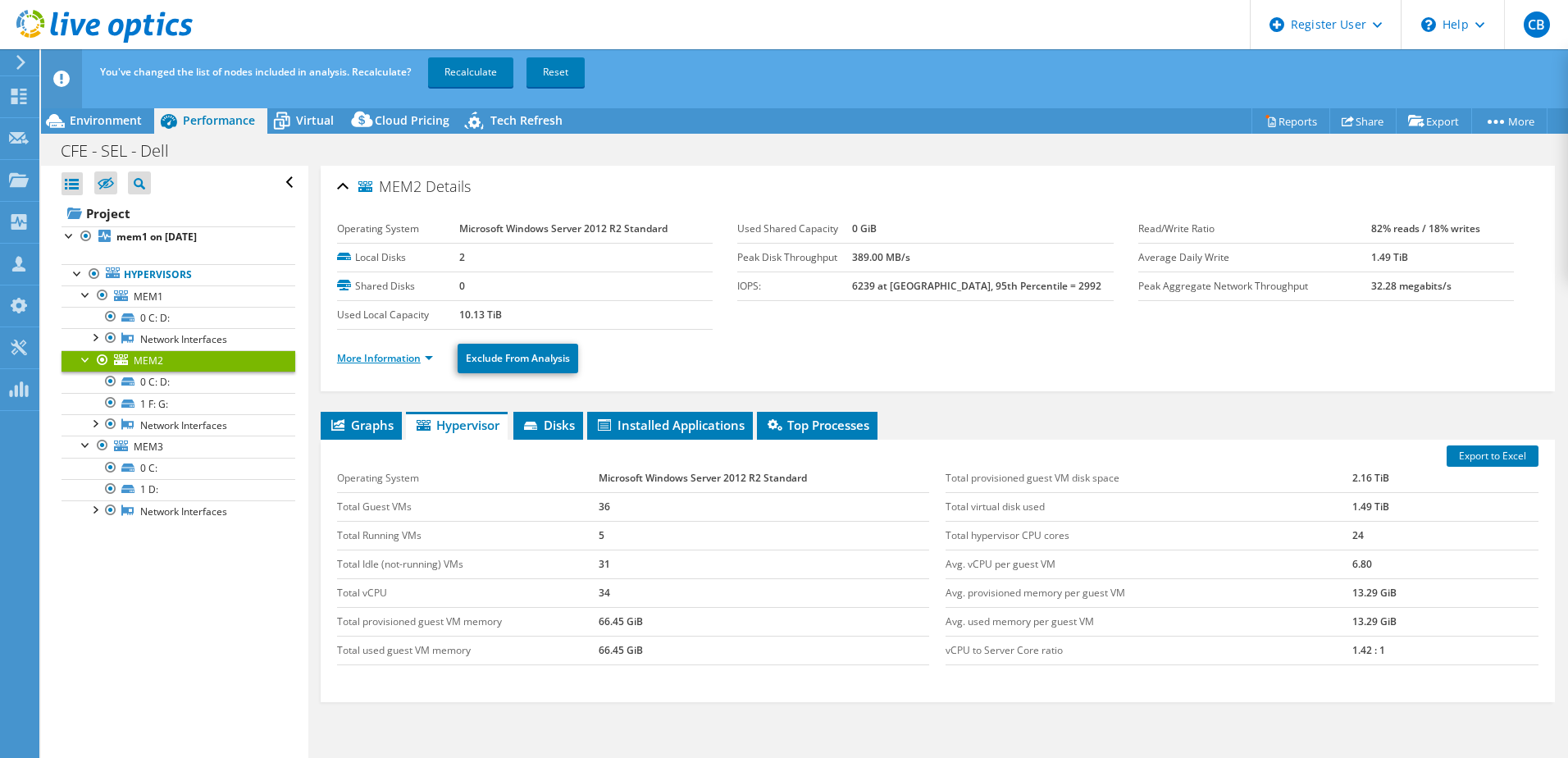
click at [429, 356] on link "More Information" at bounding box center [384, 357] width 96 height 14
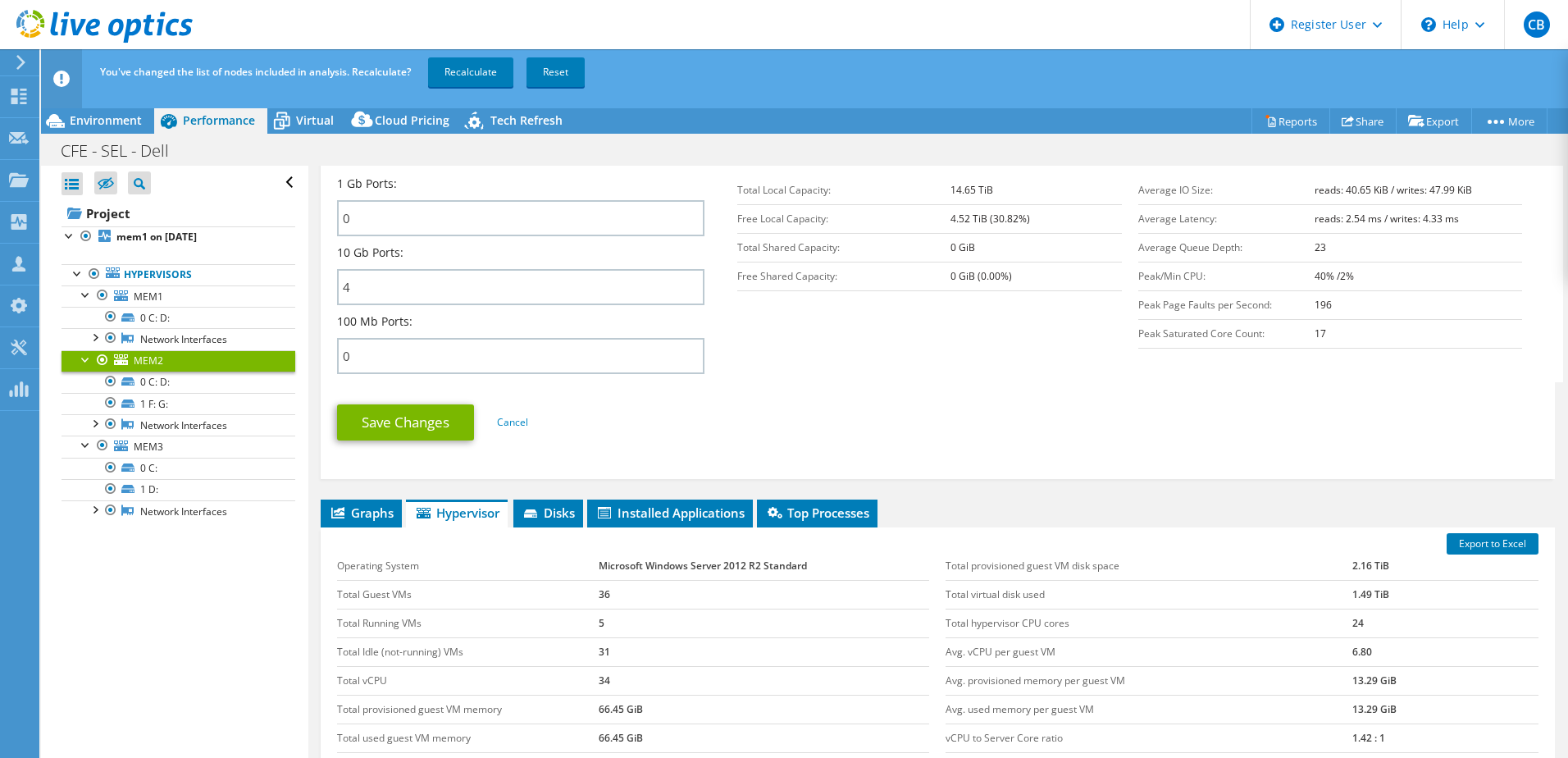
scroll to position [738, 0]
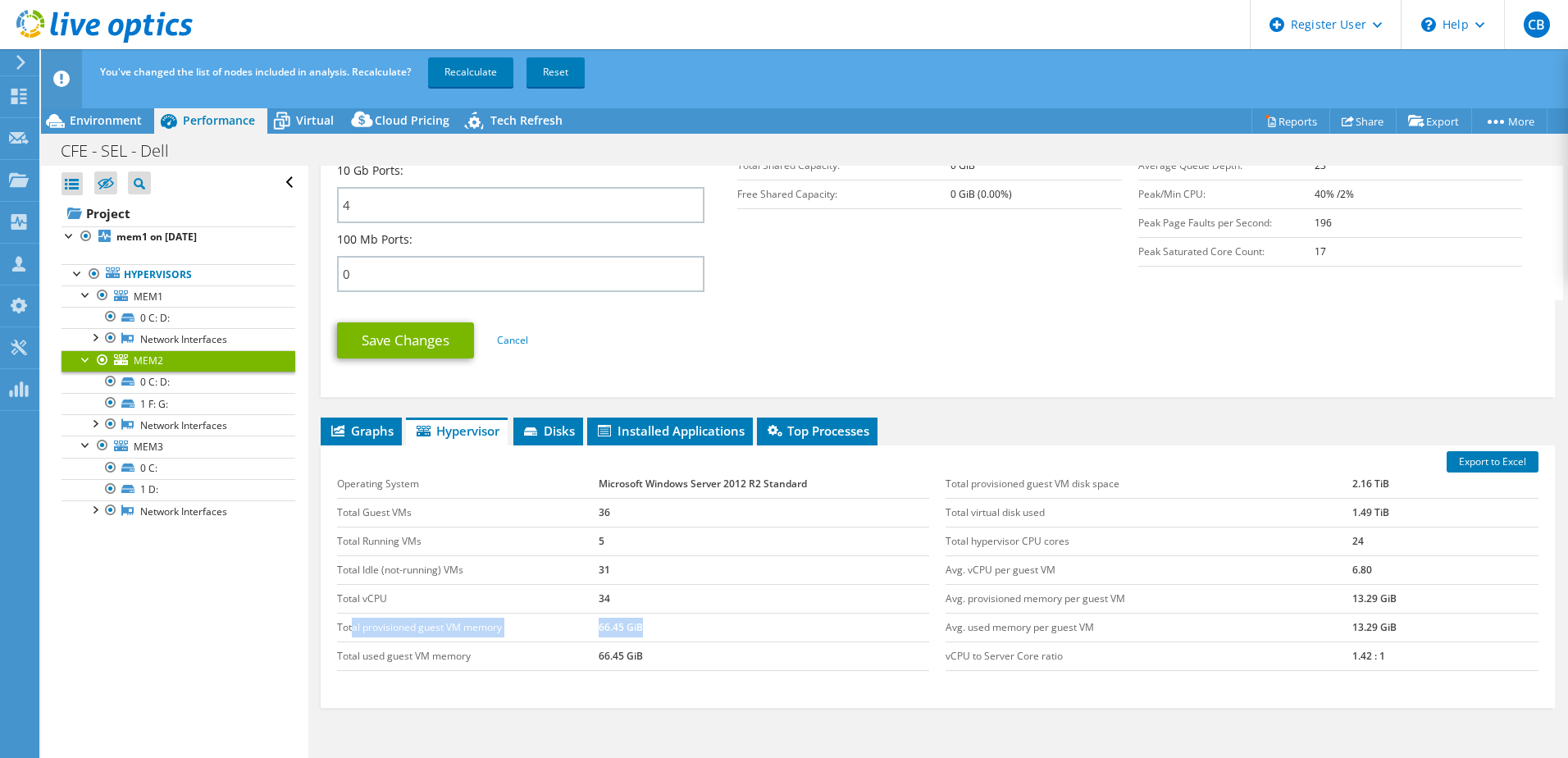
drag, startPoint x: 352, startPoint y: 632, endPoint x: 667, endPoint y: 627, distance: 315.0
click at [667, 627] on tr "Total provisioned guest VM memory 66.45 GiB" at bounding box center [633, 626] width 593 height 29
click at [984, 620] on td "Avg. used memory per guest VM" at bounding box center [1149, 626] width 406 height 29
drag, startPoint x: 945, startPoint y: 625, endPoint x: 1136, endPoint y: 625, distance: 191.0
click at [1136, 625] on td "Avg. used memory per guest VM" at bounding box center [1149, 626] width 406 height 29
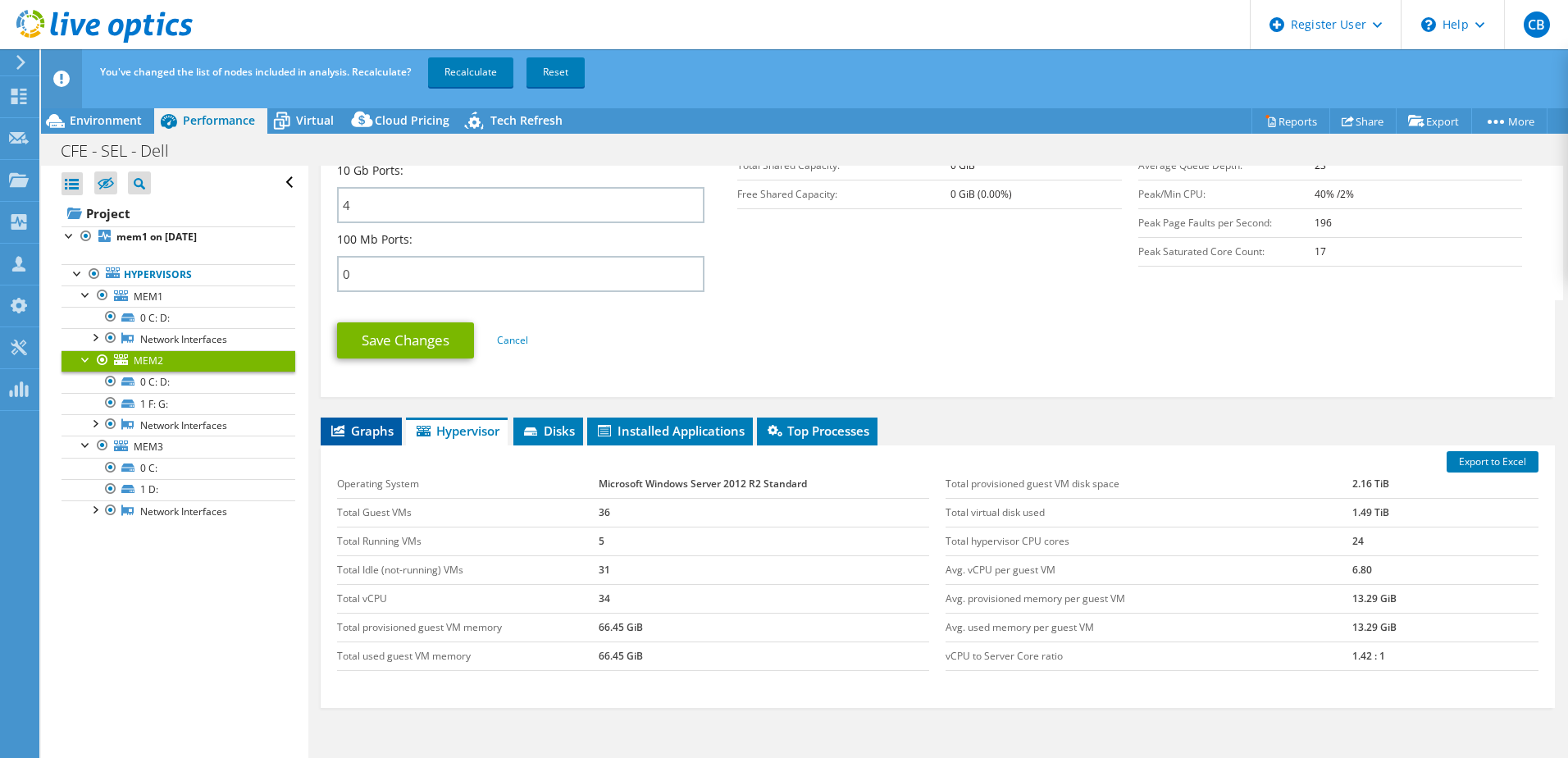
click at [361, 430] on span "Graphs" at bounding box center [361, 430] width 65 height 17
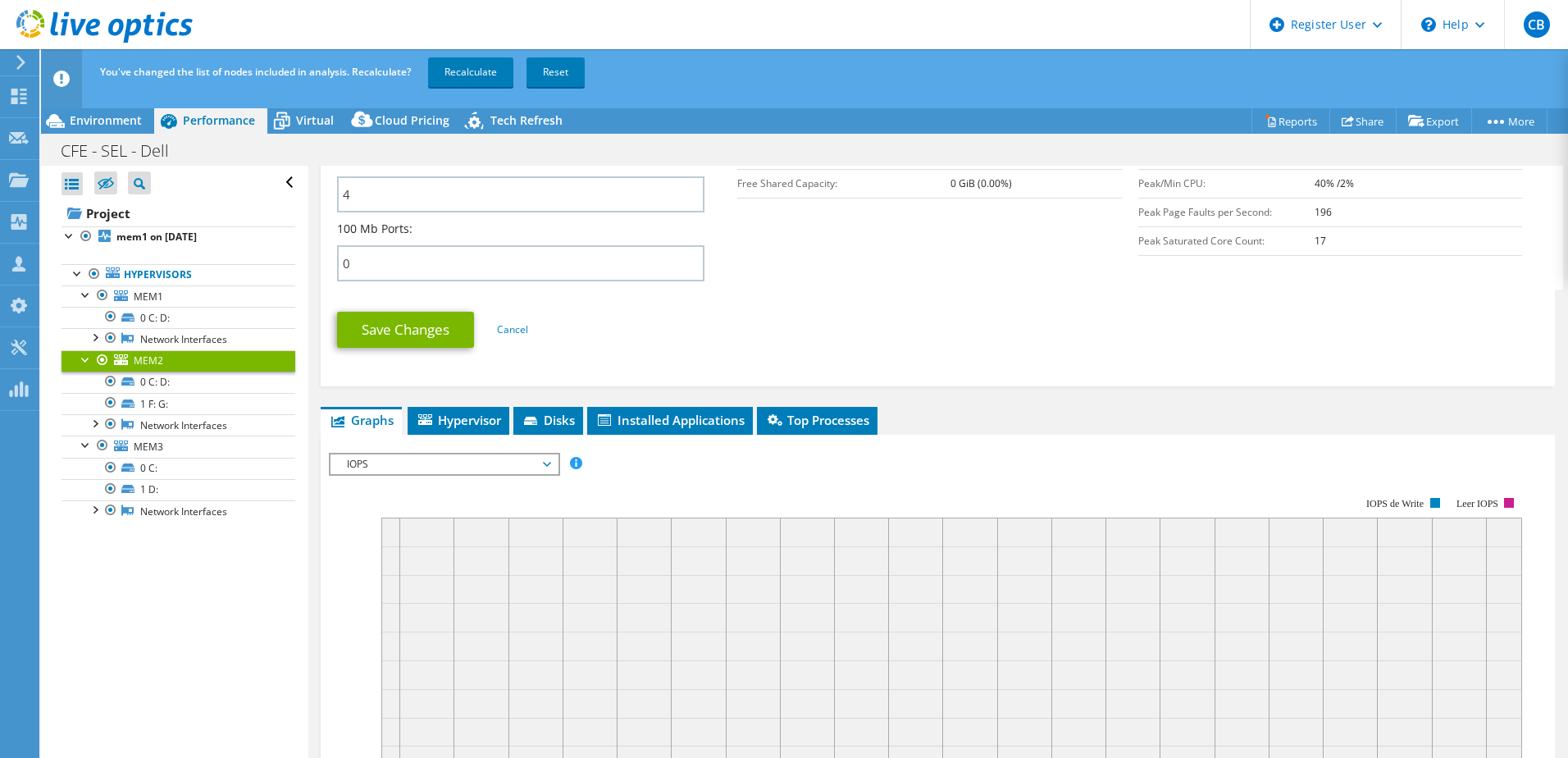
scroll to position [503, 0]
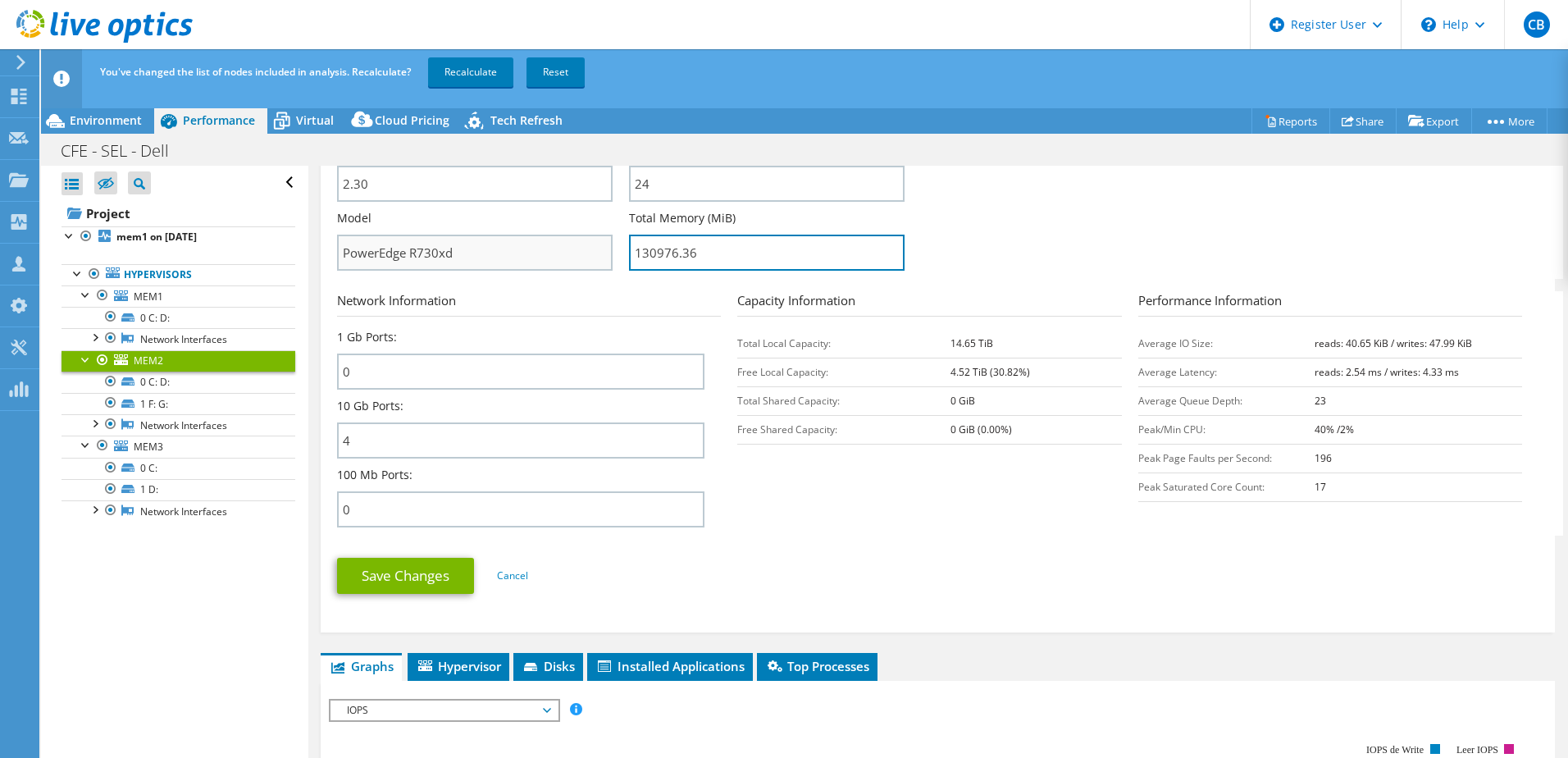
drag, startPoint x: 700, startPoint y: 249, endPoint x: 585, endPoint y: 261, distance: 115.6
click at [754, 258] on input "130976.36" at bounding box center [766, 252] width 276 height 36
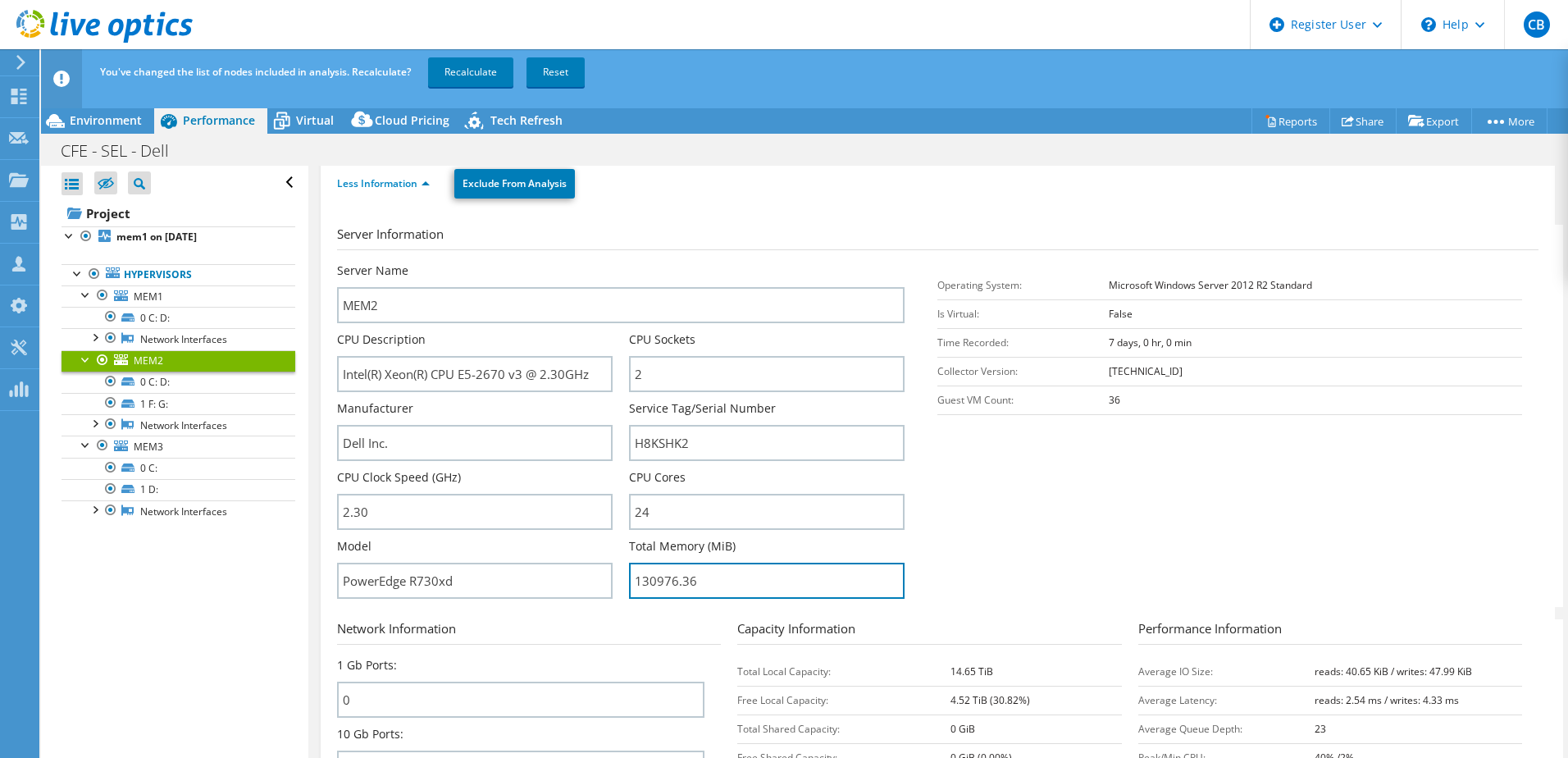
scroll to position [257, 0]
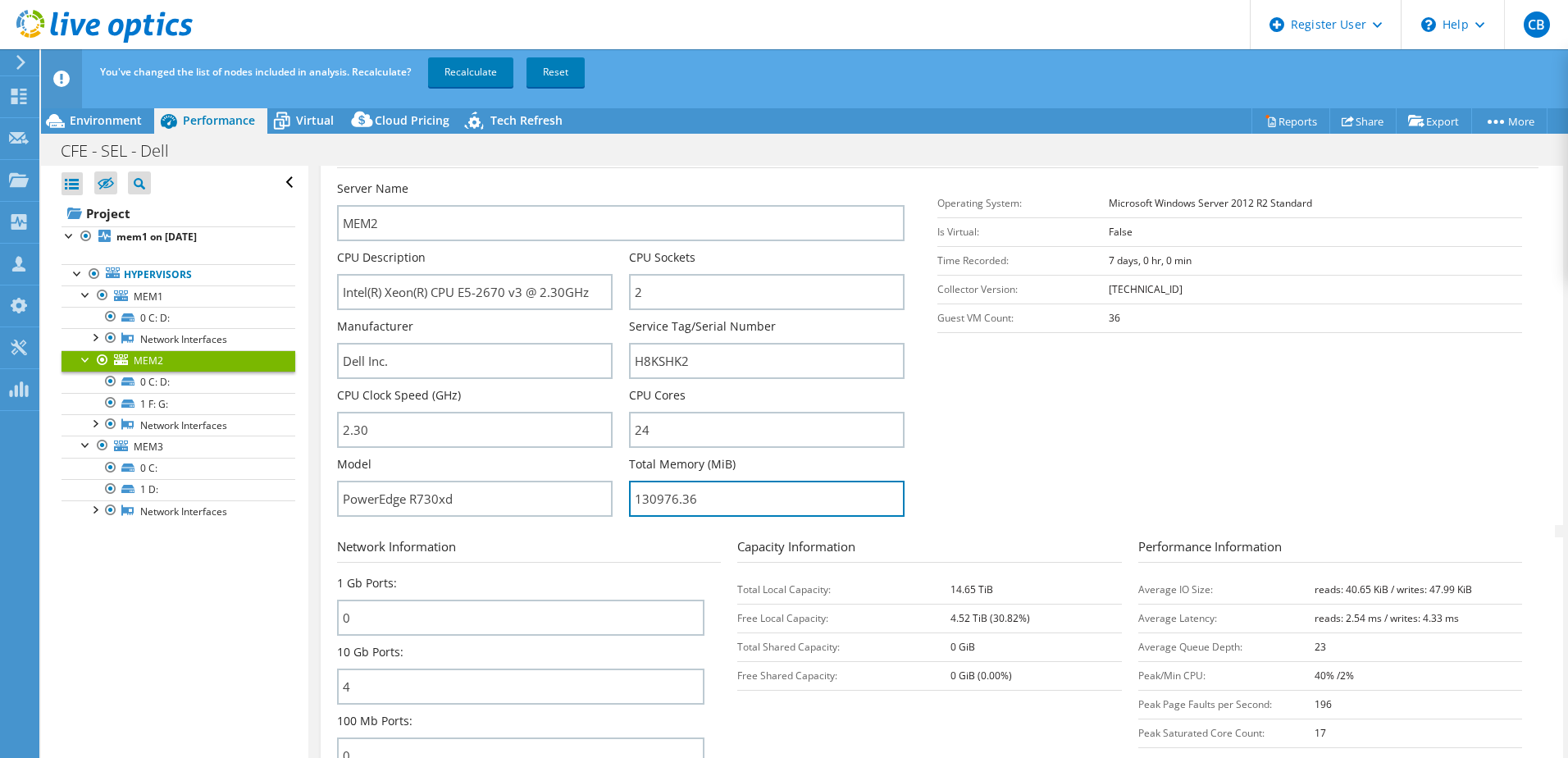
drag, startPoint x: 758, startPoint y: 511, endPoint x: 608, endPoint y: 520, distance: 150.3
click at [608, 180] on div "Server Name MEM2 CPU Description Intel(R) Xeon(R) CPU E5-2670 v3 @ 2.30GHz CPU …" at bounding box center [629, 180] width 585 height 0
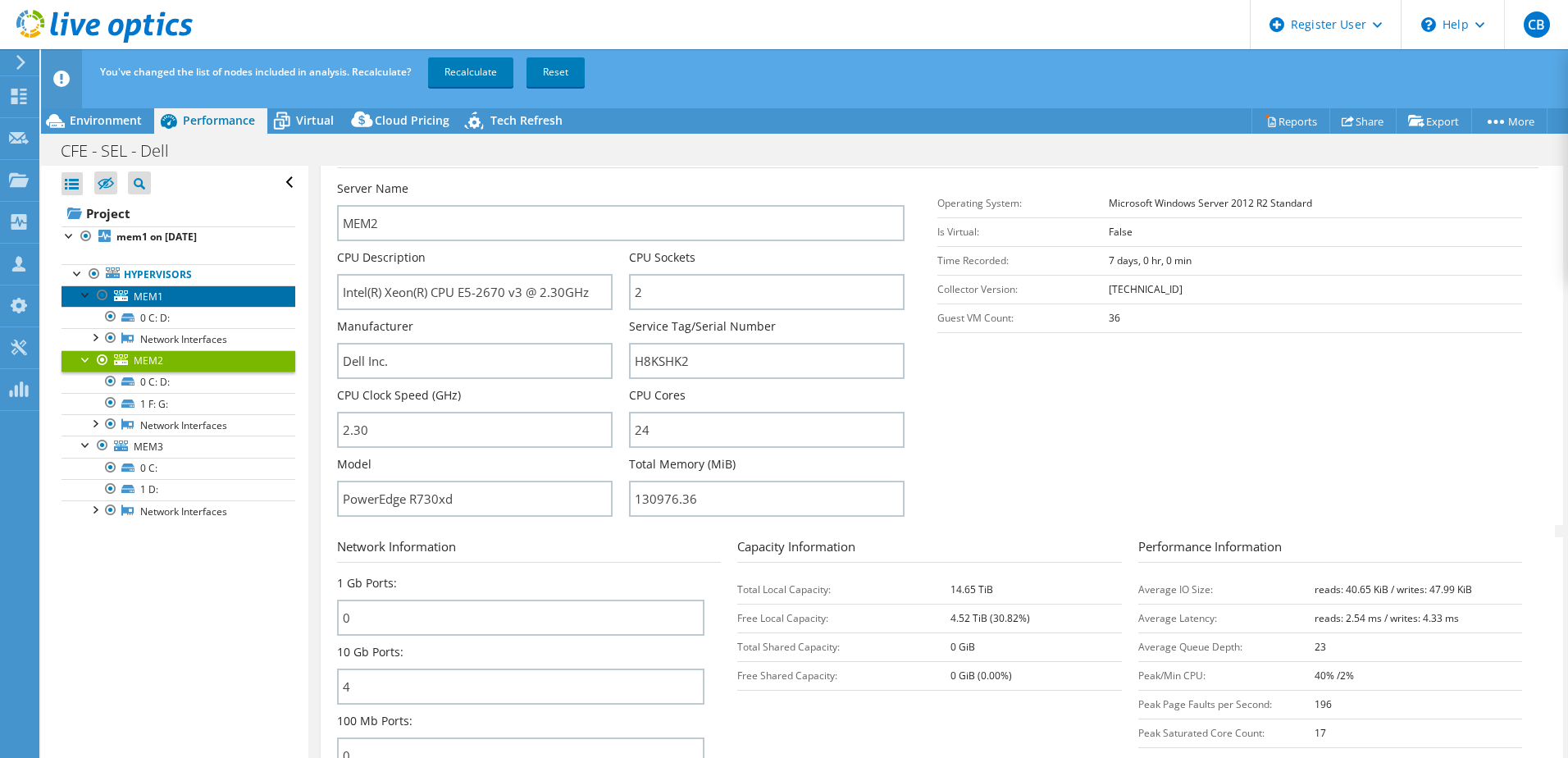
click at [154, 294] on span "MEM1" at bounding box center [148, 296] width 30 height 14
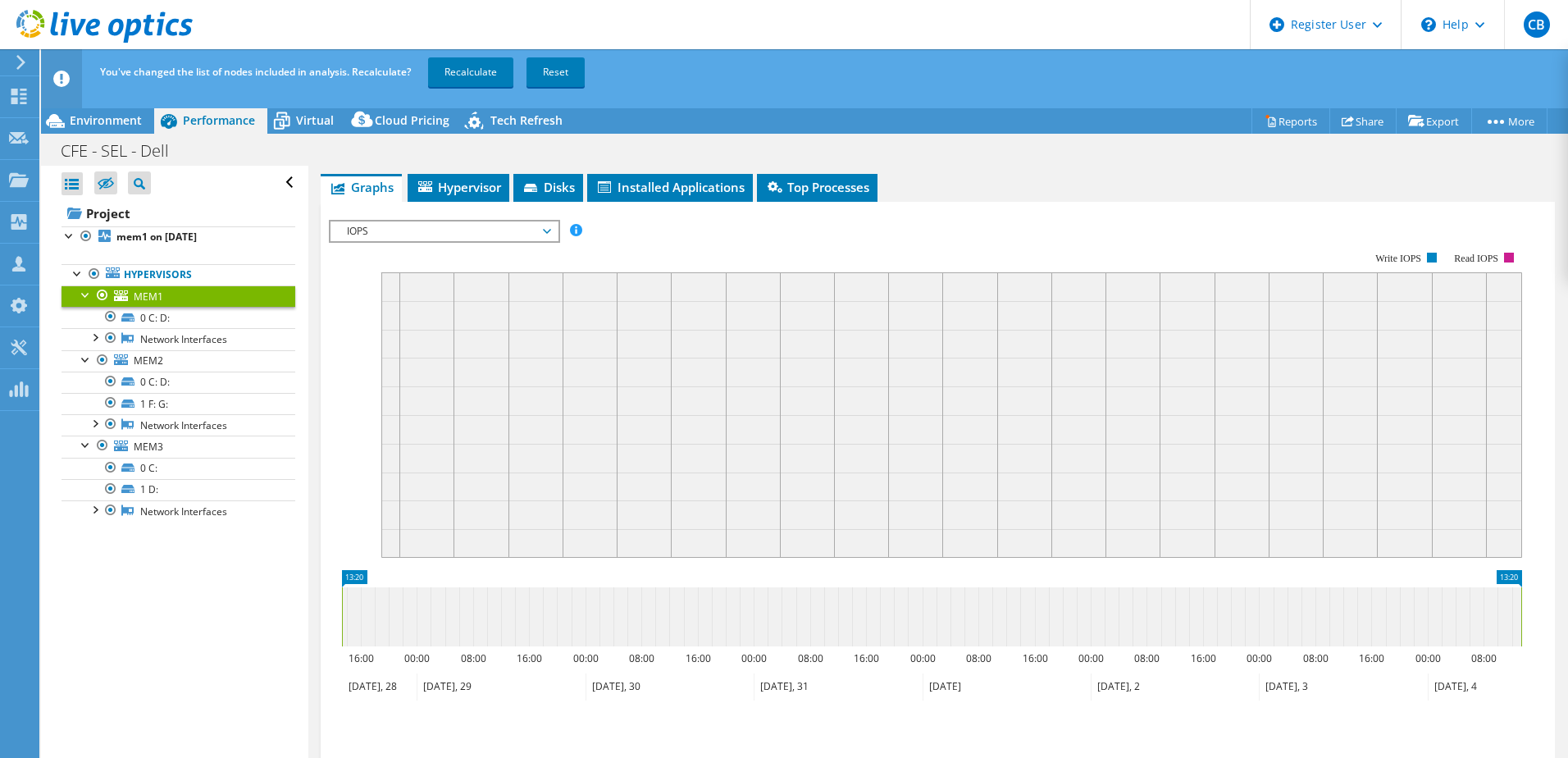
scroll to position [0, 0]
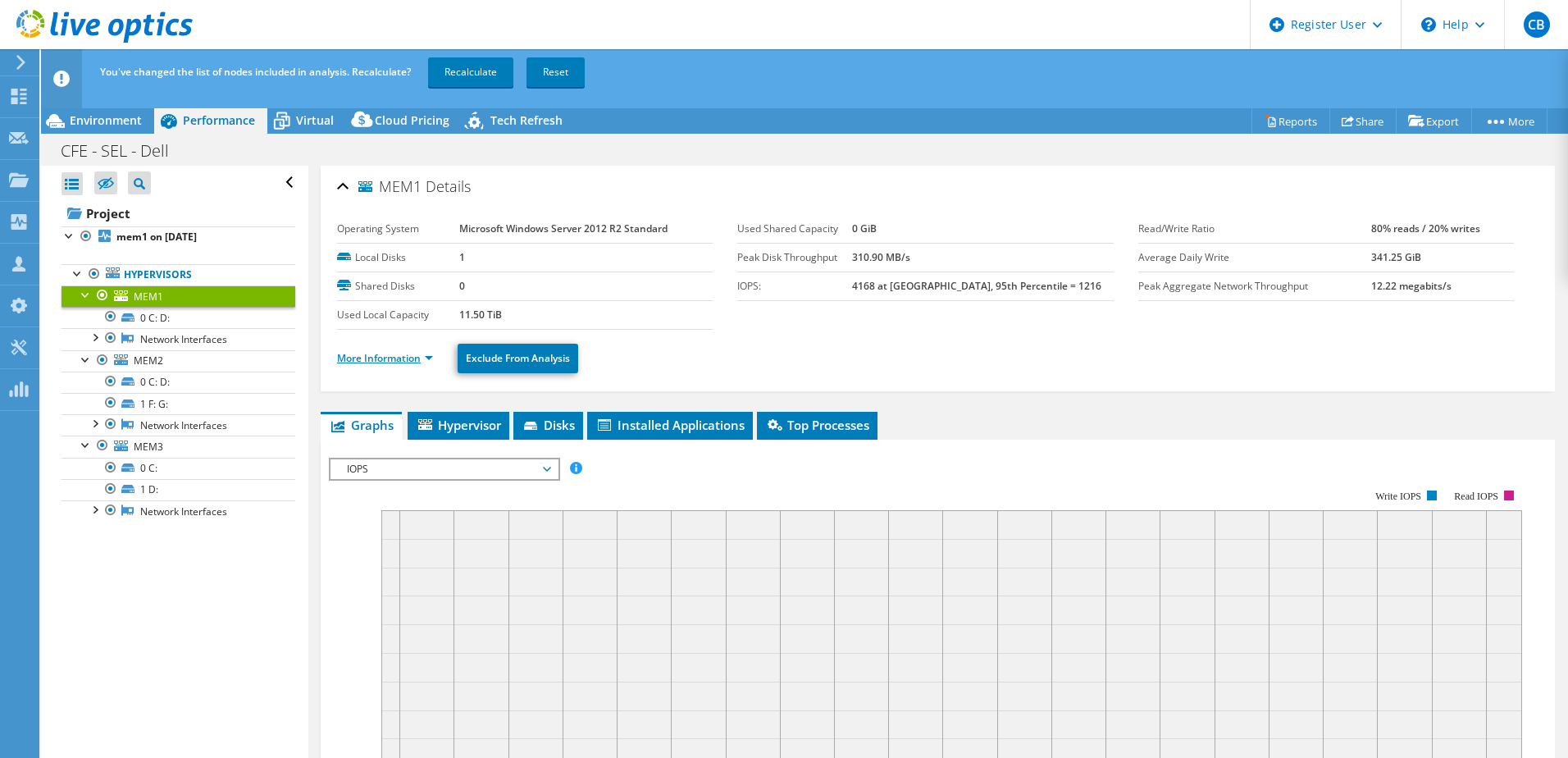
click at [423, 361] on link "More Information" at bounding box center [384, 357] width 96 height 14
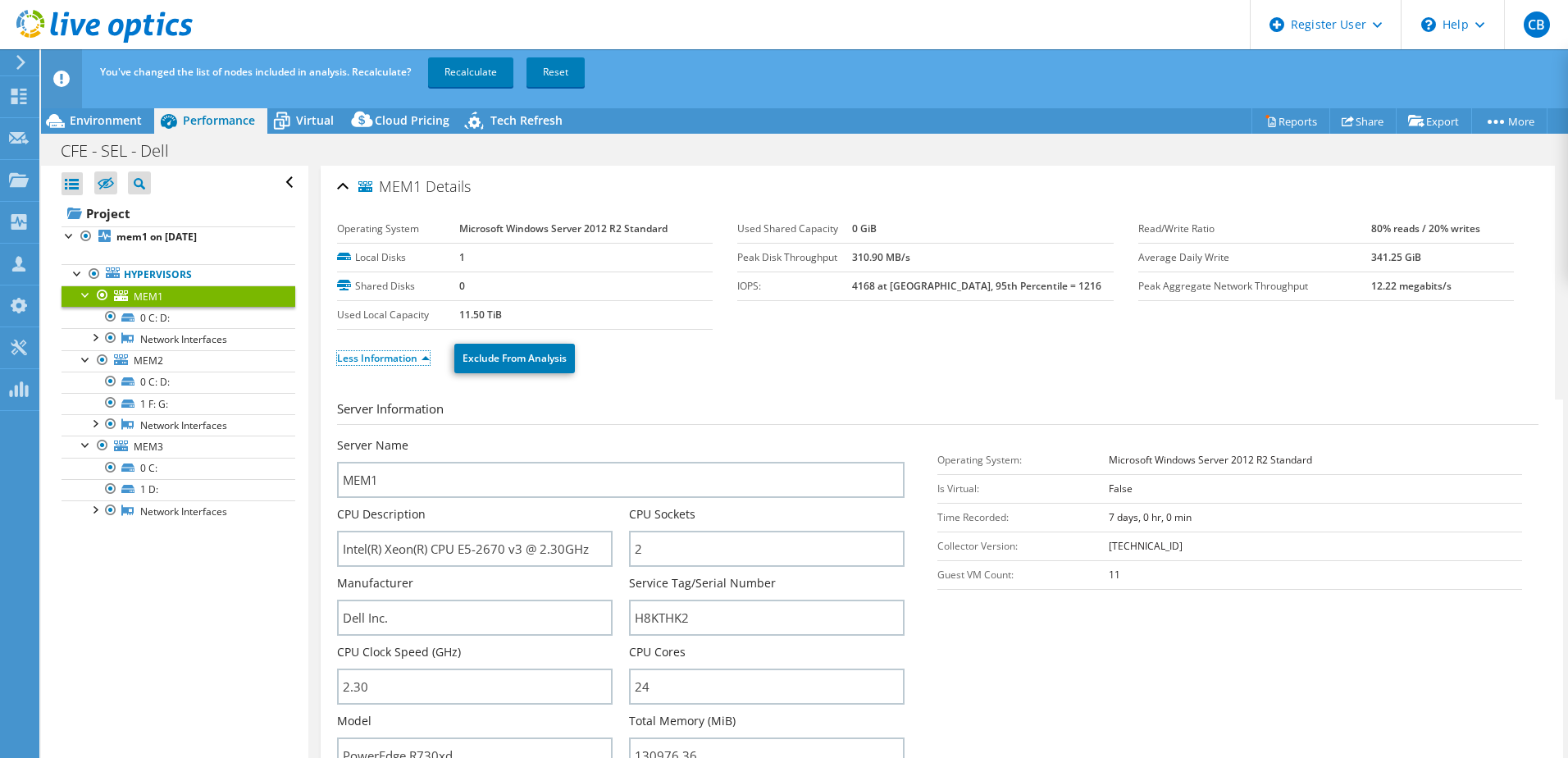
scroll to position [246, 0]
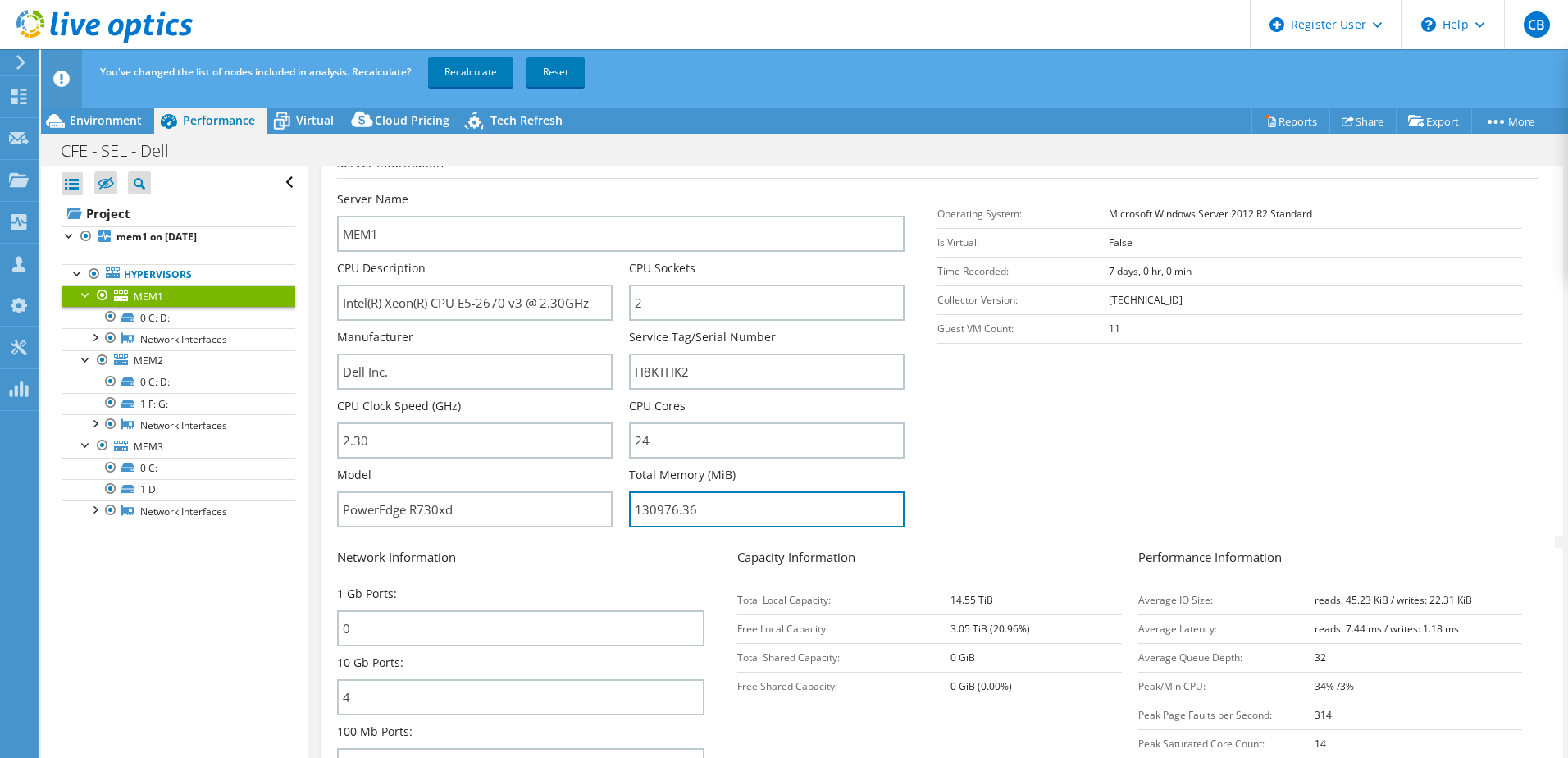
drag, startPoint x: 717, startPoint y: 512, endPoint x: 613, endPoint y: 517, distance: 104.1
click at [613, 191] on div "Server Name MEM1 CPU Description Intel(R) Xeon(R) CPU E5-2670 v3 @ 2.30GHz CPU …" at bounding box center [629, 191] width 585 height 0
click at [490, 82] on link "Recalculate" at bounding box center [470, 72] width 85 height 30
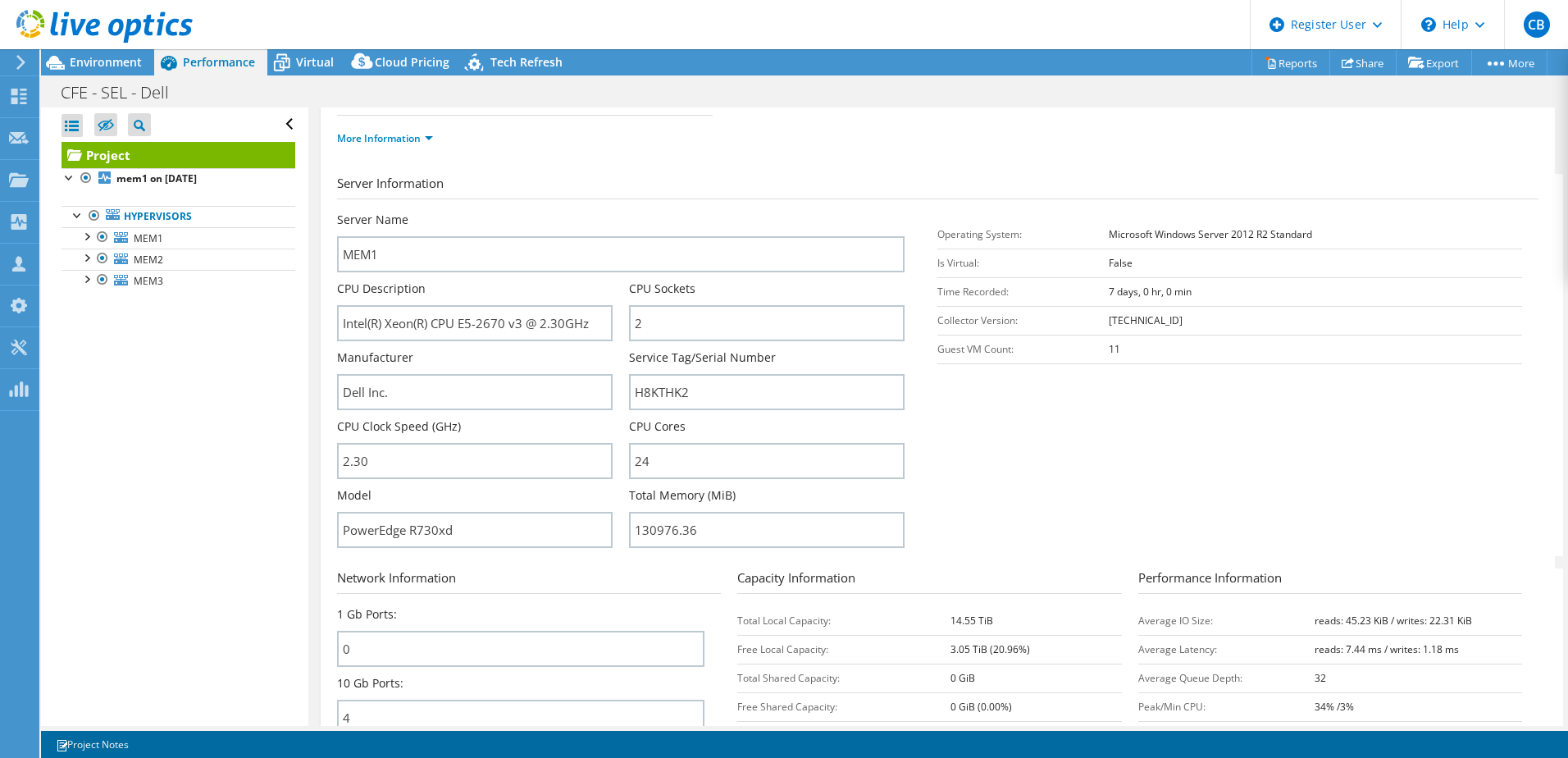
scroll to position [325, 0]
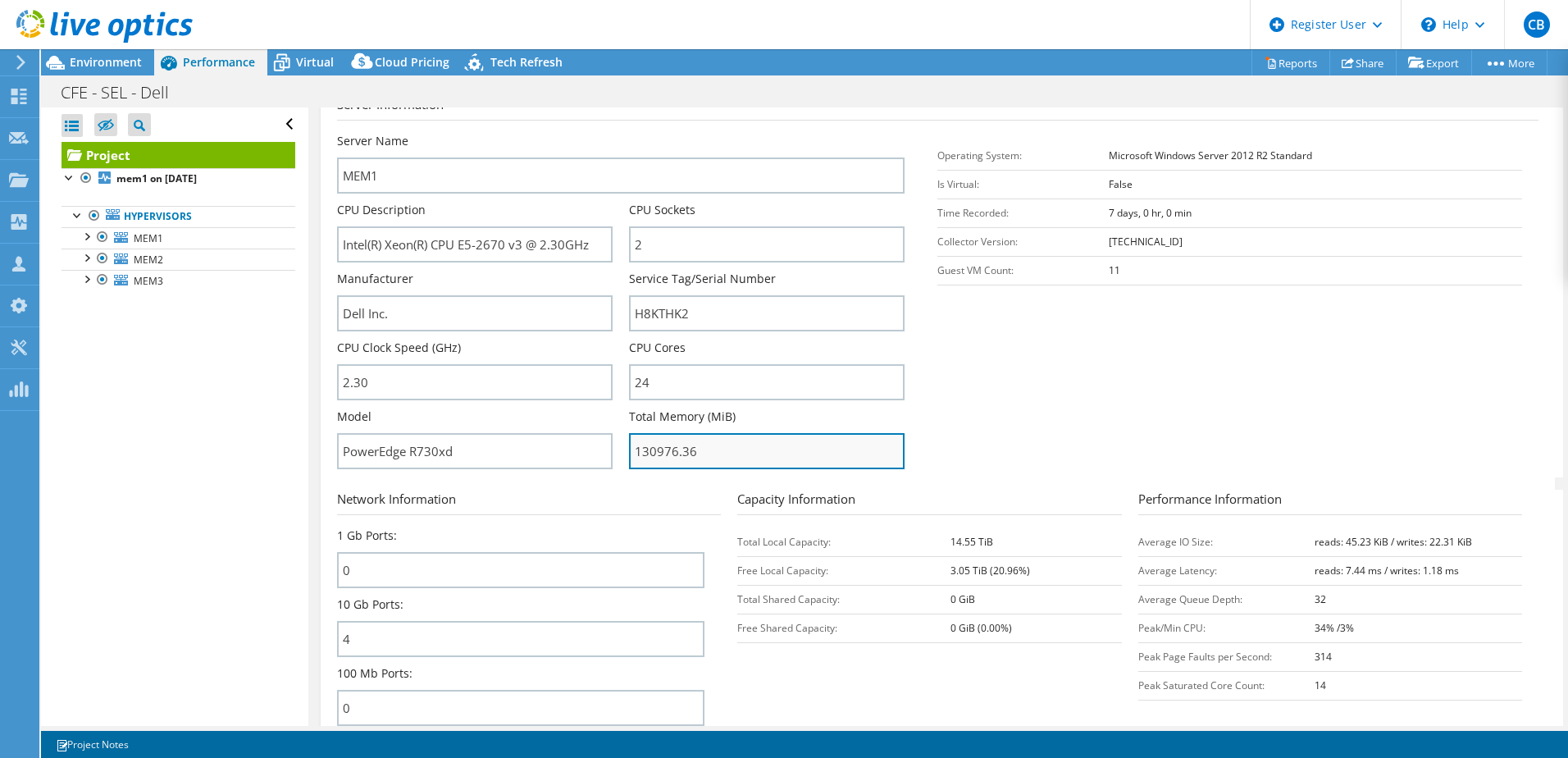
click at [741, 459] on input "130976.36" at bounding box center [766, 451] width 276 height 36
